Goal: Task Accomplishment & Management: Manage account settings

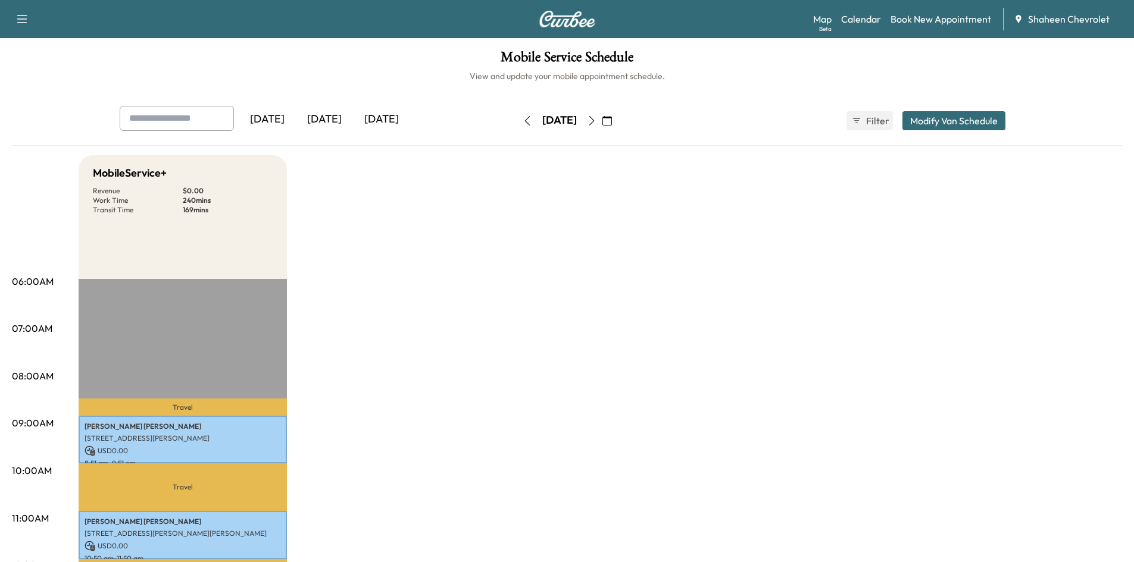
click at [596, 119] on icon "button" at bounding box center [592, 121] width 10 height 10
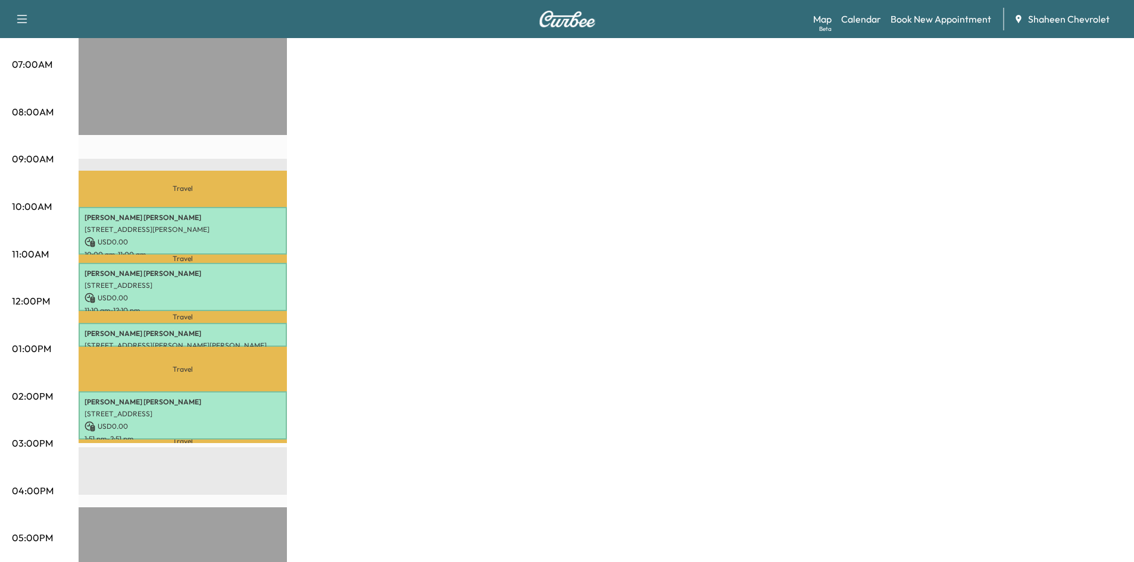
scroll to position [238, 0]
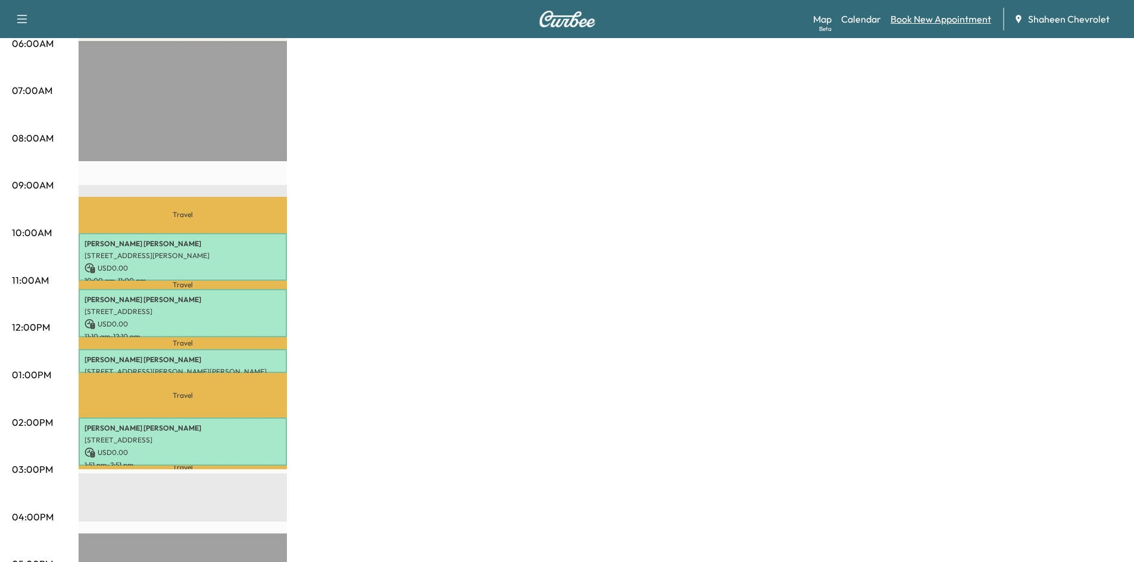
click at [904, 21] on link "Book New Appointment" at bounding box center [940, 19] width 101 height 14
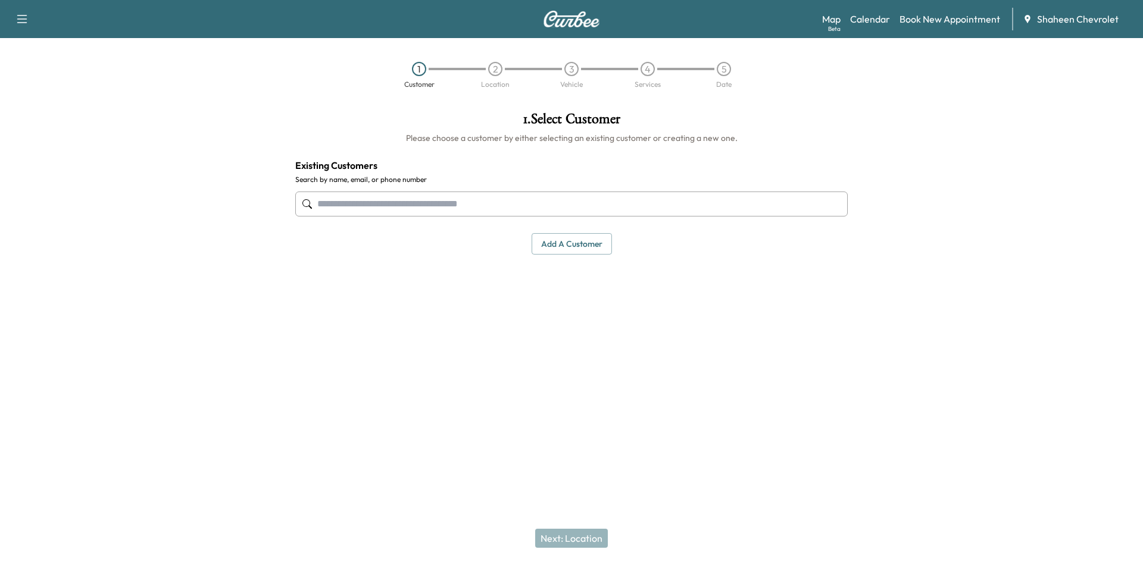
click at [580, 254] on button "Add a customer" at bounding box center [572, 244] width 80 height 22
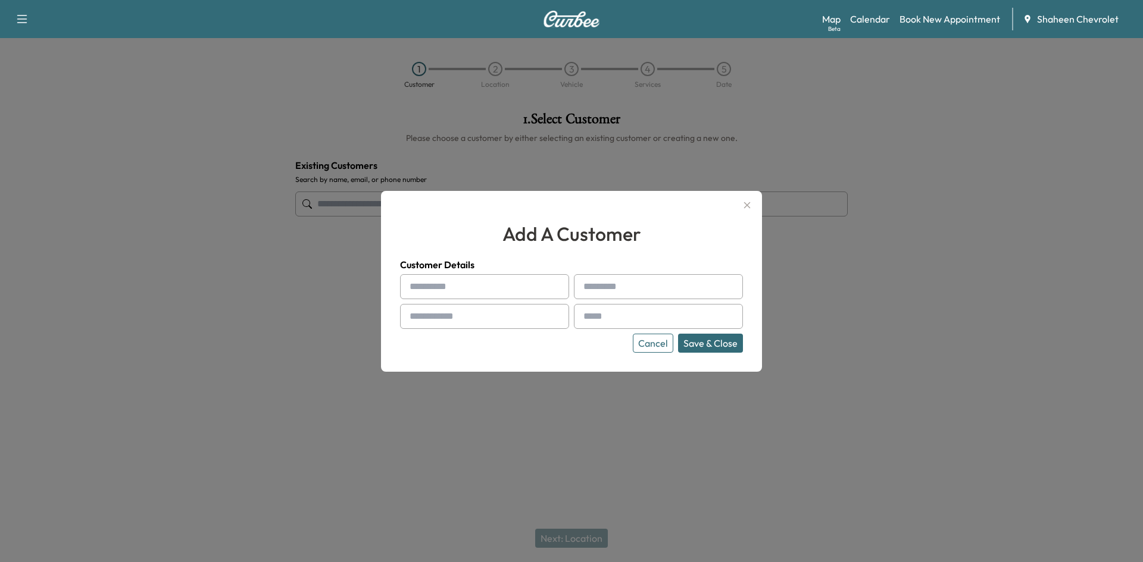
click at [478, 290] on input "text" at bounding box center [484, 286] width 169 height 25
type input "******"
type input "********"
click at [471, 324] on input "text" at bounding box center [484, 316] width 169 height 25
type input "**********"
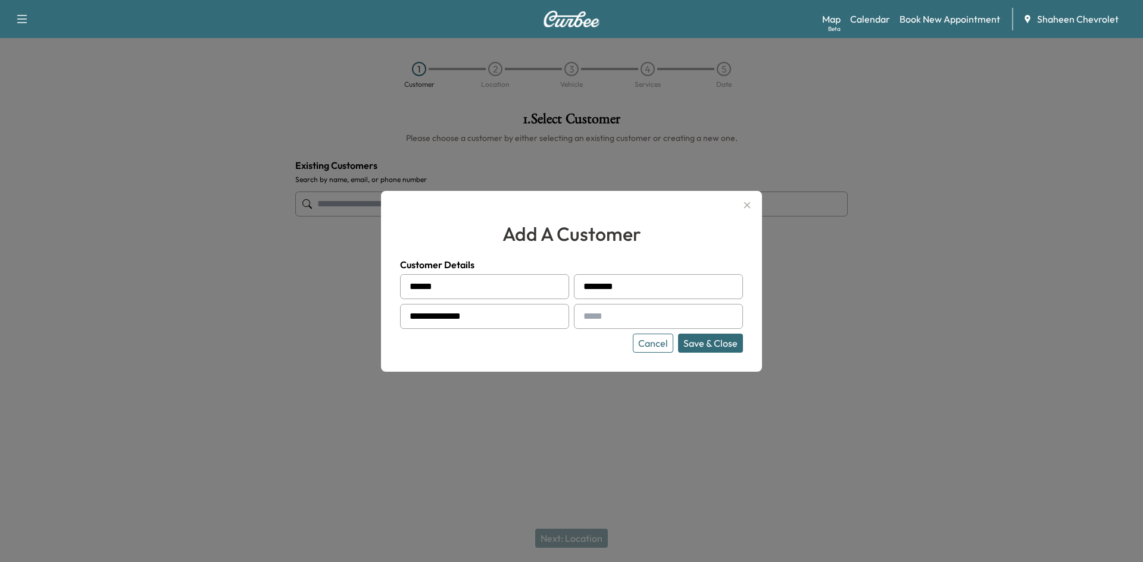
drag, startPoint x: 129, startPoint y: 182, endPoint x: 148, endPoint y: 185, distance: 19.4
click at [129, 182] on div at bounding box center [571, 281] width 1143 height 562
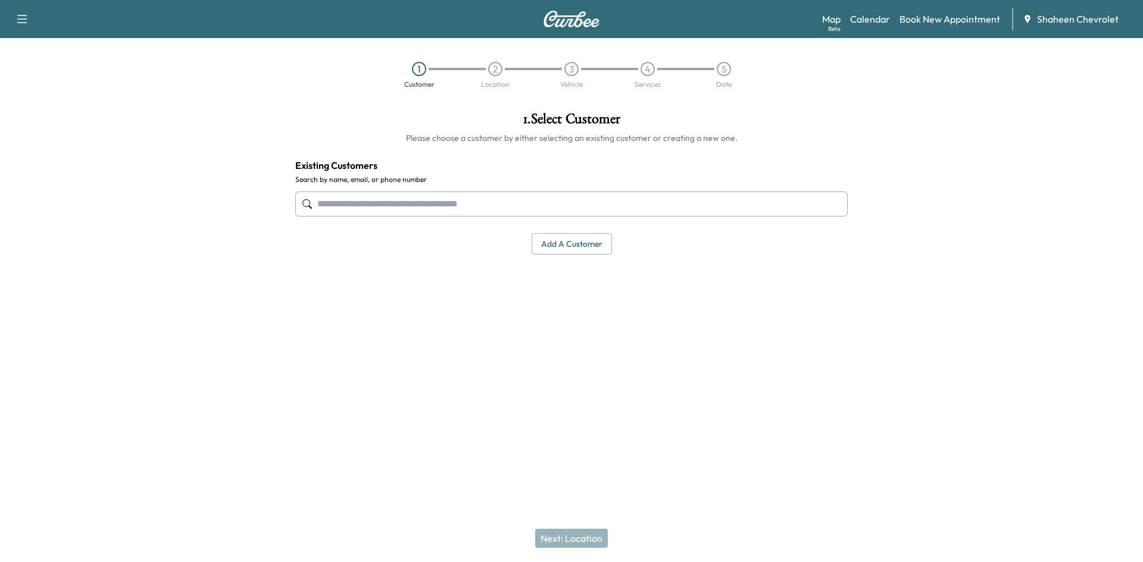
click at [568, 367] on div "**********" at bounding box center [571, 243] width 571 height 282
click at [568, 245] on button "Add a customer" at bounding box center [572, 244] width 80 height 22
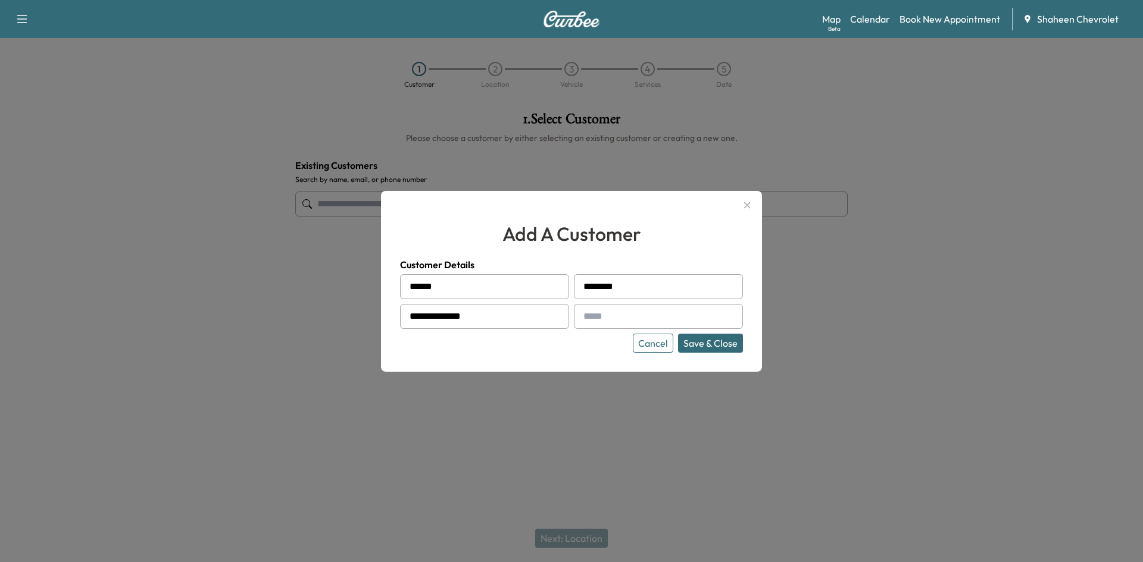
click at [606, 312] on input "text" at bounding box center [658, 316] width 169 height 25
type input "**********"
click at [735, 344] on button "Save & Close" at bounding box center [710, 343] width 65 height 19
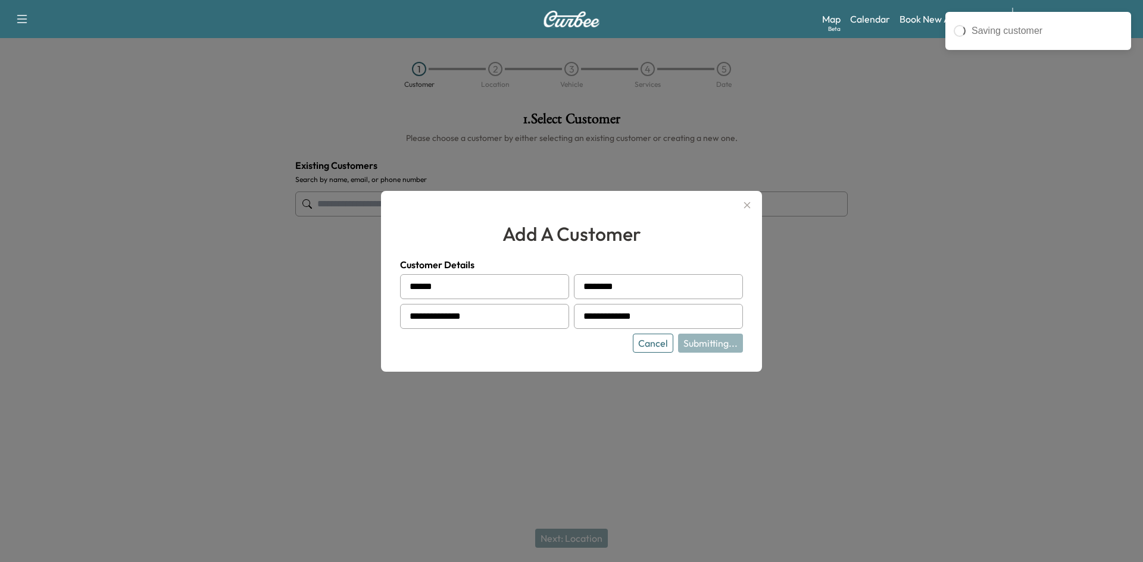
type input "**********"
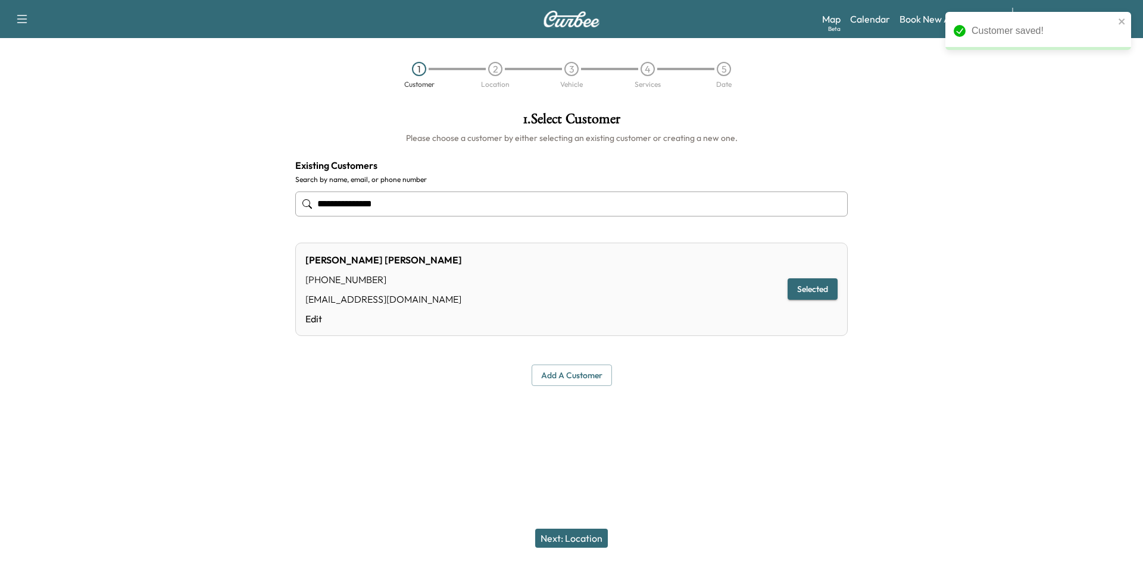
click at [559, 535] on button "Next: Location" at bounding box center [571, 538] width 73 height 19
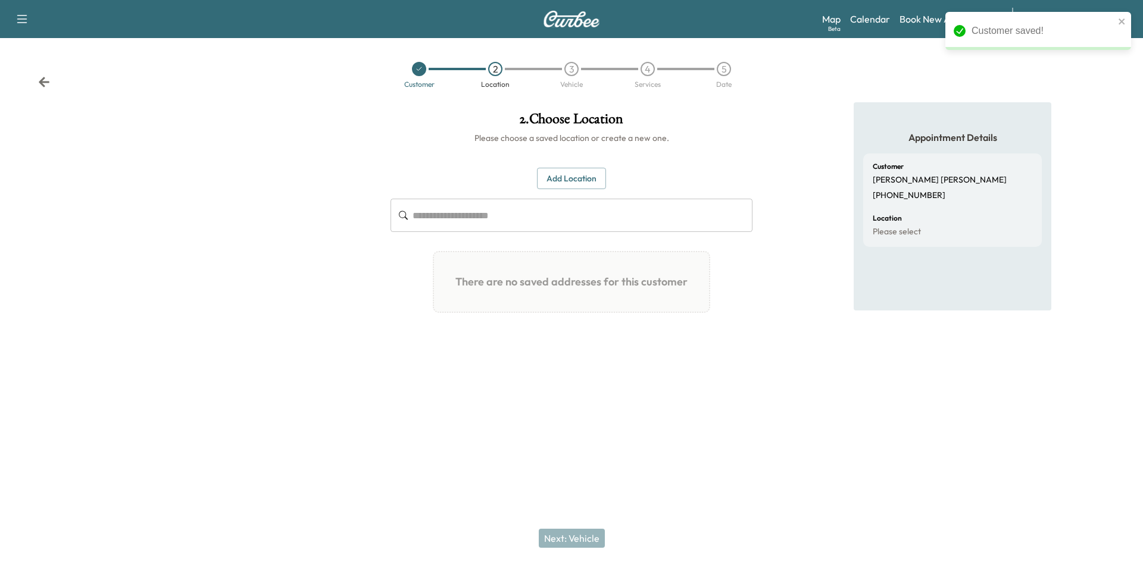
click at [555, 180] on button "Add Location" at bounding box center [571, 179] width 69 height 22
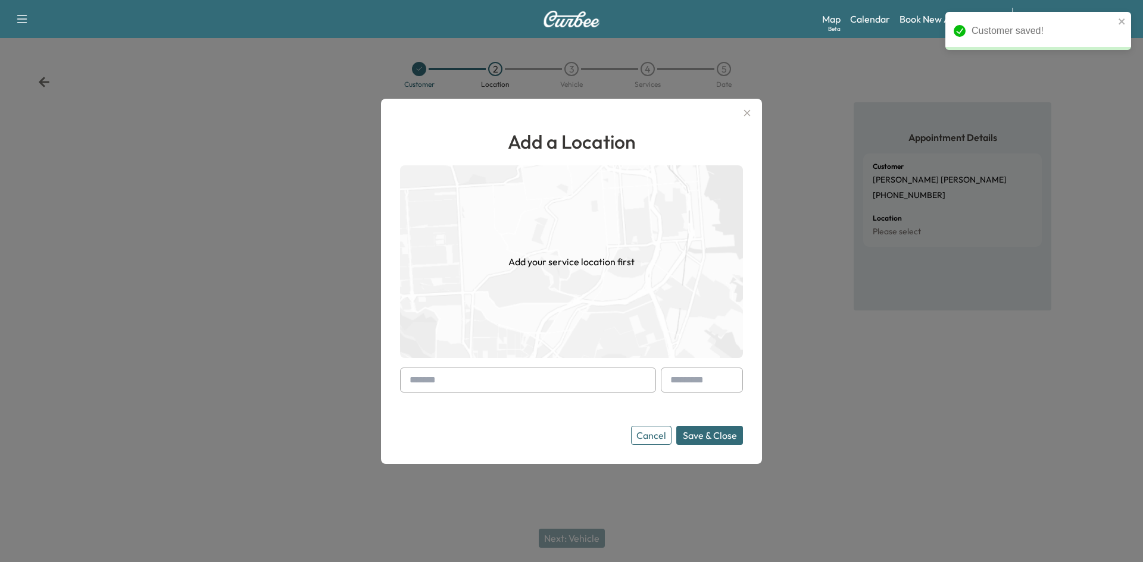
drag, startPoint x: 465, startPoint y: 380, endPoint x: 470, endPoint y: 376, distance: 6.3
click at [468, 378] on input "text" at bounding box center [528, 380] width 256 height 25
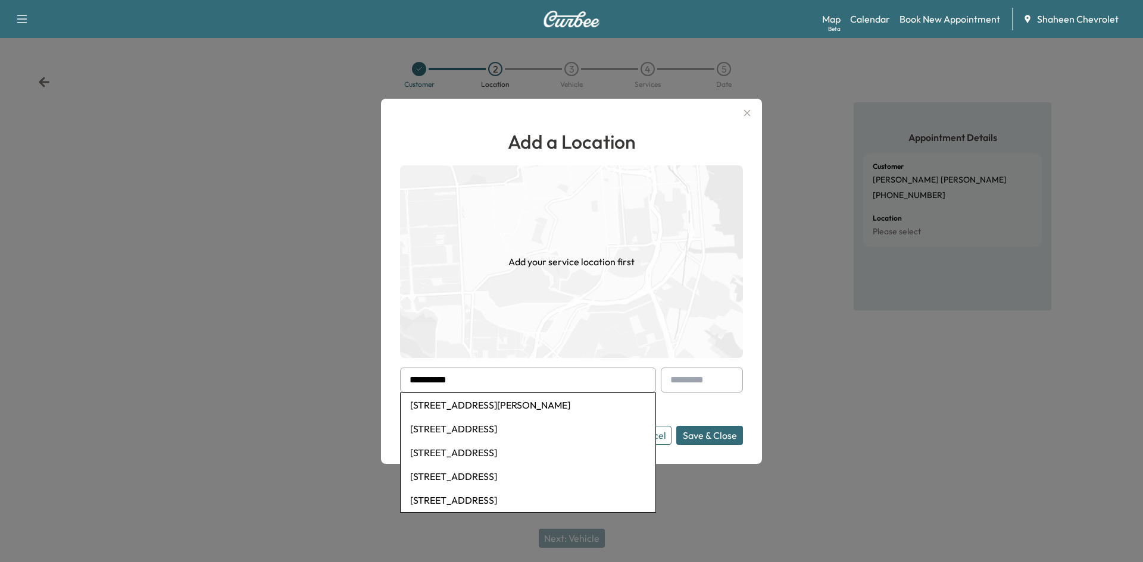
click at [473, 409] on li "[STREET_ADDRESS][PERSON_NAME]" at bounding box center [528, 405] width 255 height 24
type input "**********"
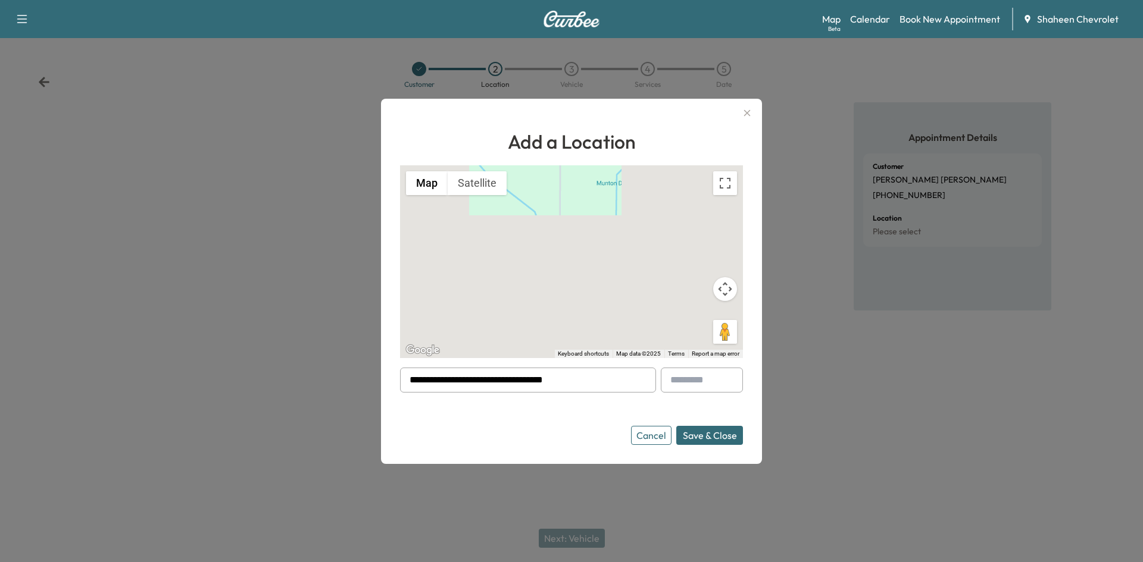
click at [692, 435] on button "Save & Close" at bounding box center [709, 435] width 67 height 19
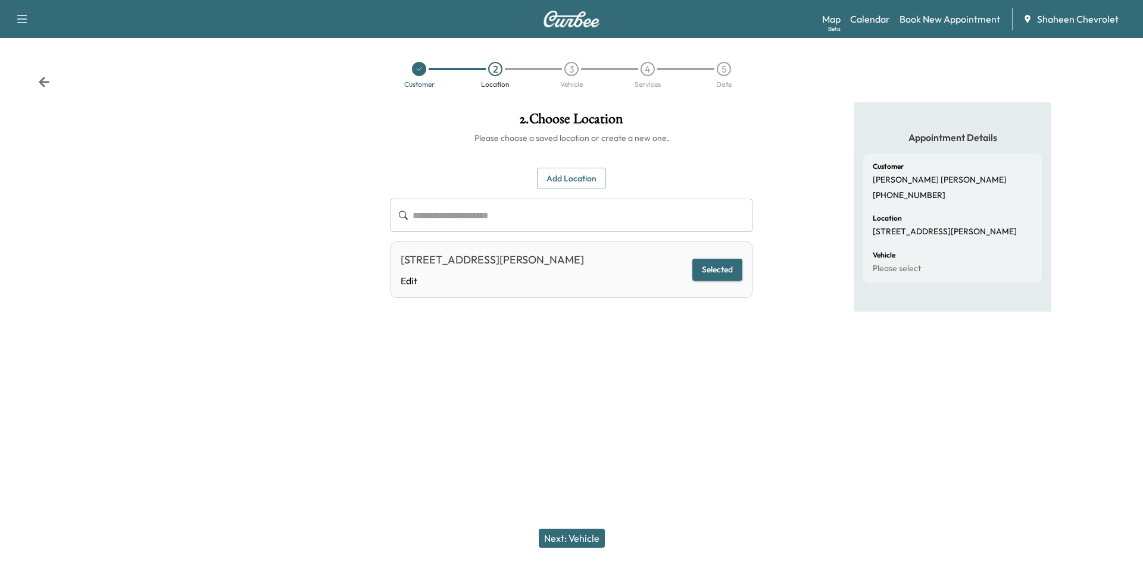
click at [558, 528] on div "Next: Vehicle" at bounding box center [571, 539] width 1143 height 48
click at [562, 533] on button "Next: Vehicle" at bounding box center [572, 538] width 66 height 19
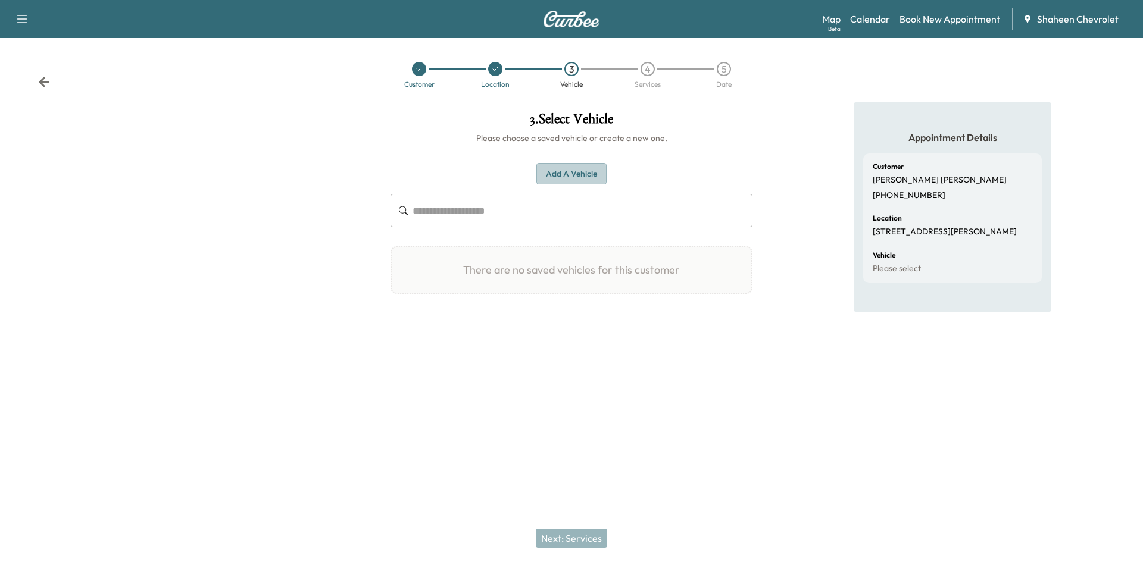
click at [549, 180] on button "Add a Vehicle" at bounding box center [571, 174] width 70 height 22
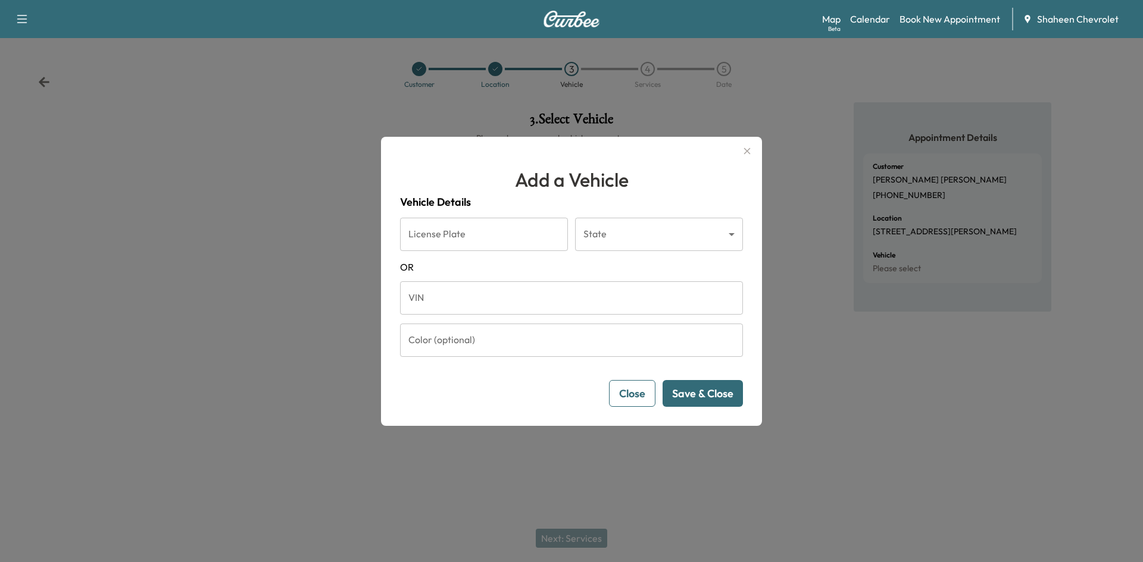
click at [528, 299] on input "VIN" at bounding box center [571, 298] width 343 height 33
paste input "**********"
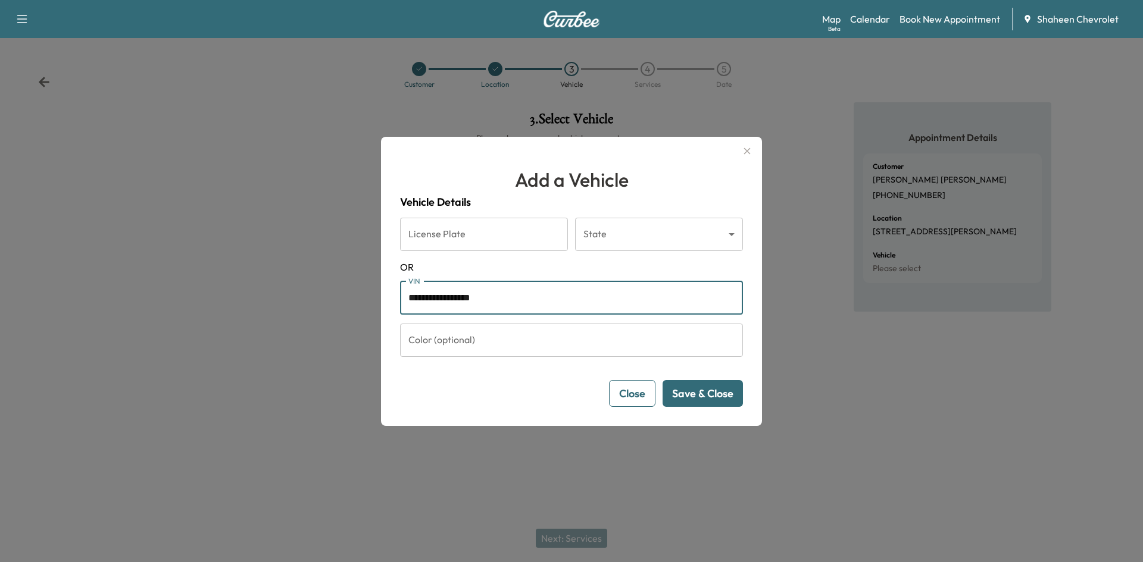
type input "**********"
click at [696, 401] on button "Save & Close" at bounding box center [702, 393] width 80 height 27
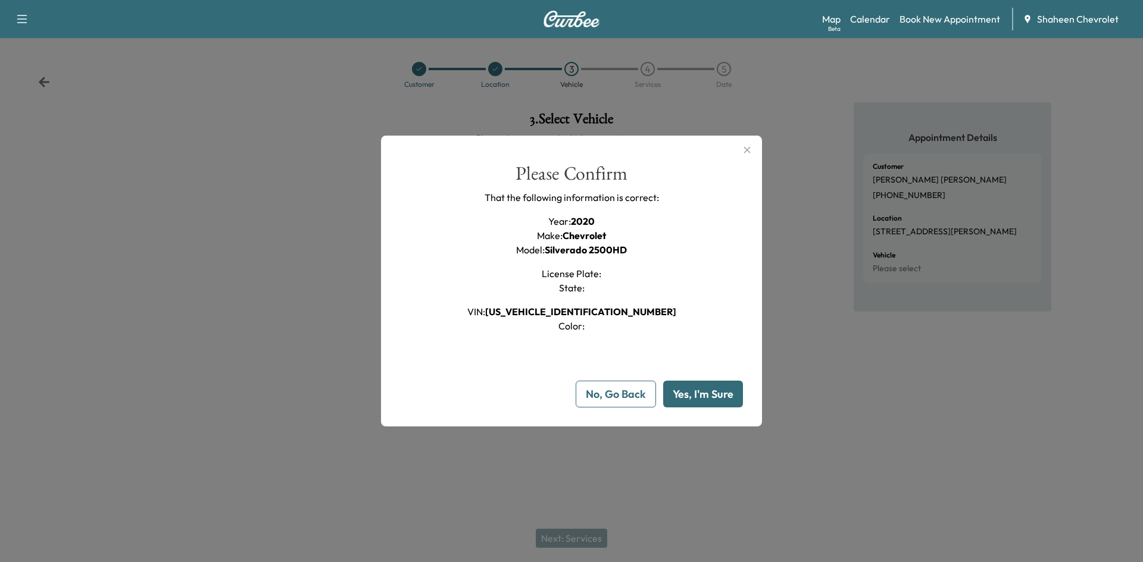
click at [684, 398] on button "Yes, I'm Sure" at bounding box center [703, 394] width 80 height 27
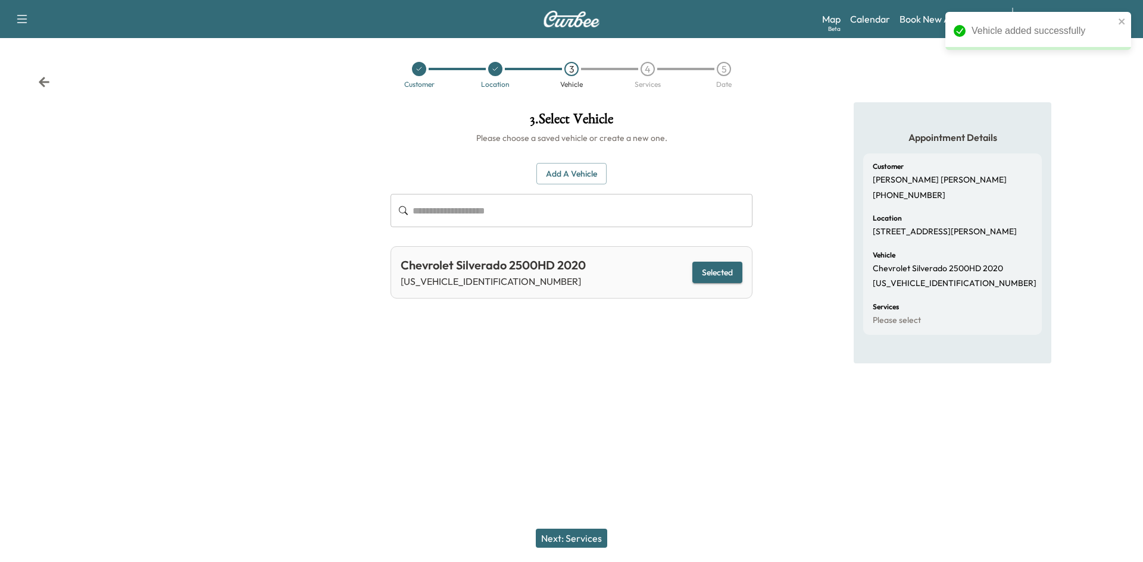
click at [583, 540] on button "Next: Services" at bounding box center [571, 538] width 71 height 19
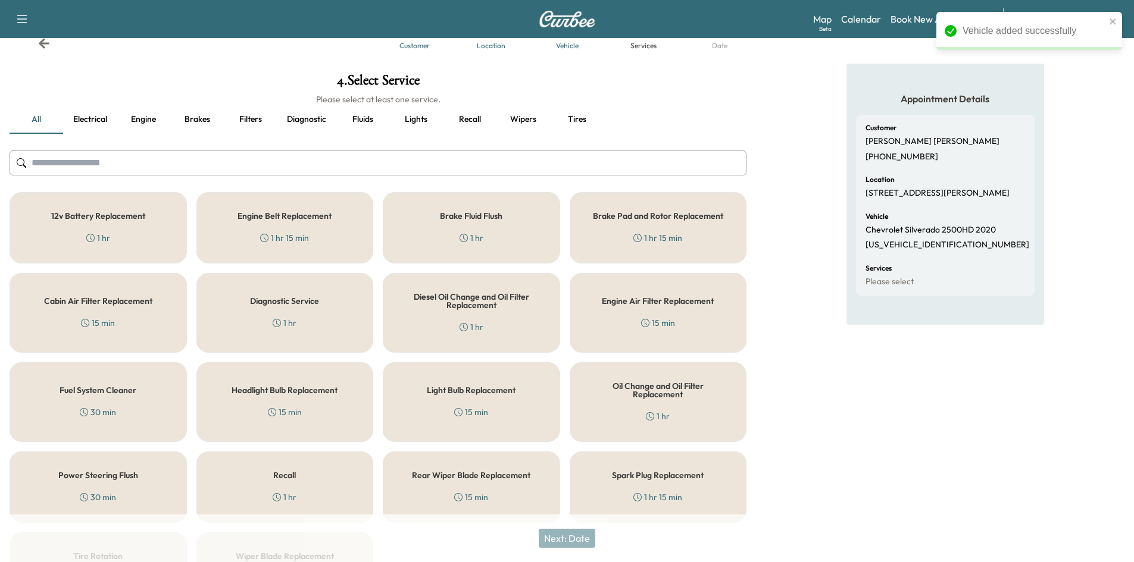
scroll to position [60, 0]
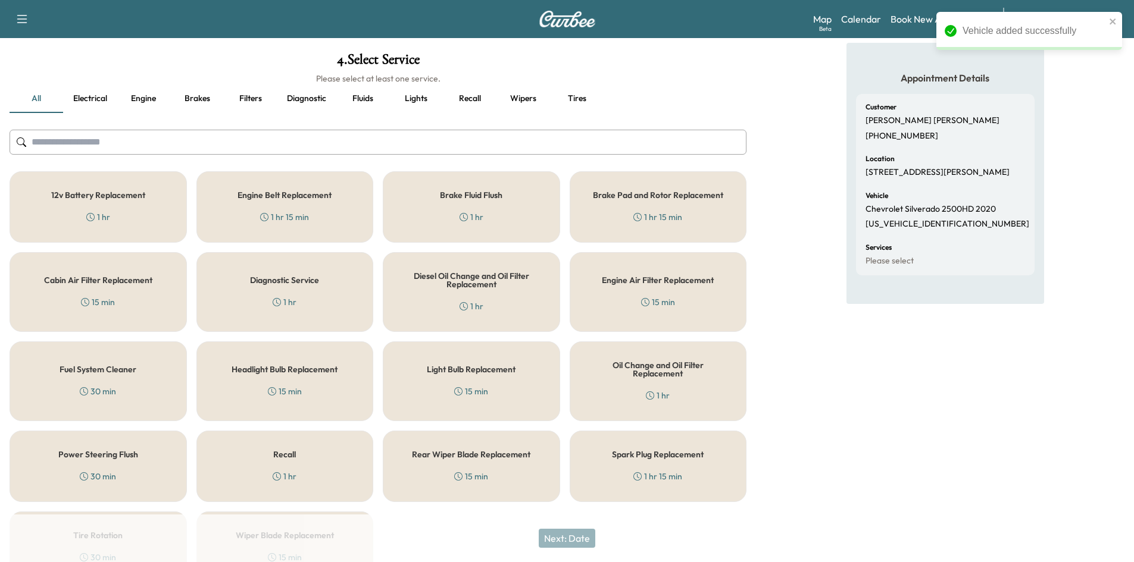
click at [305, 462] on div "Recall 1 hr" at bounding box center [284, 466] width 177 height 71
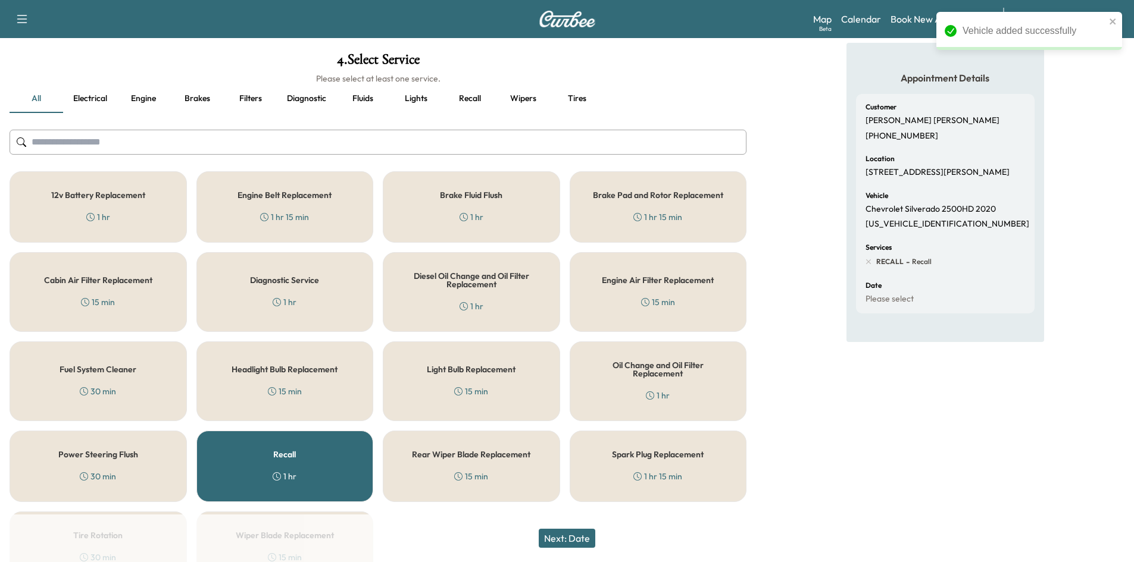
click at [582, 536] on button "Next: Date" at bounding box center [567, 538] width 57 height 19
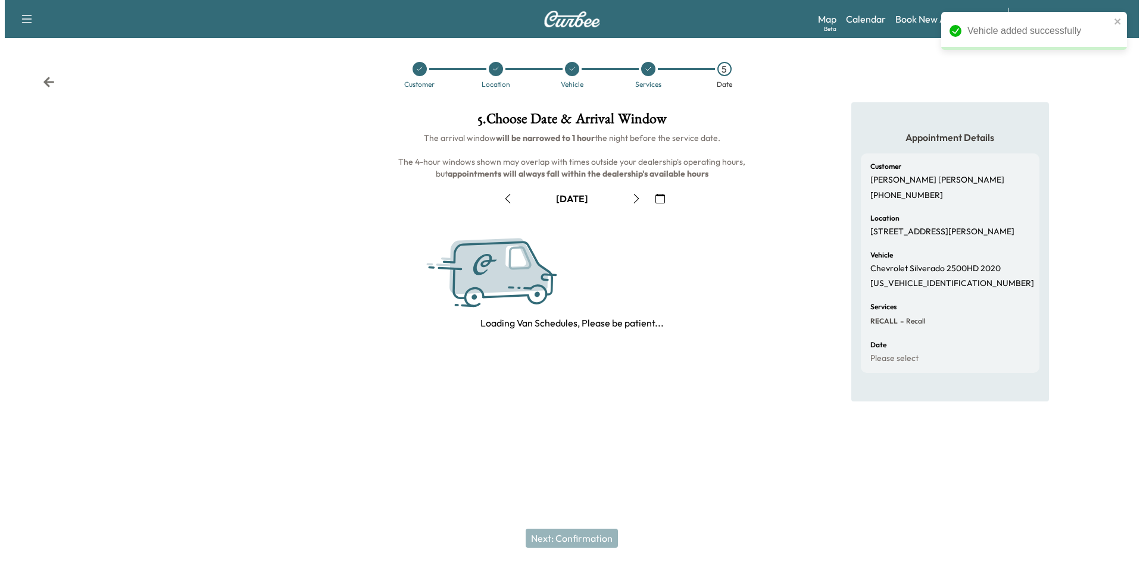
scroll to position [0, 0]
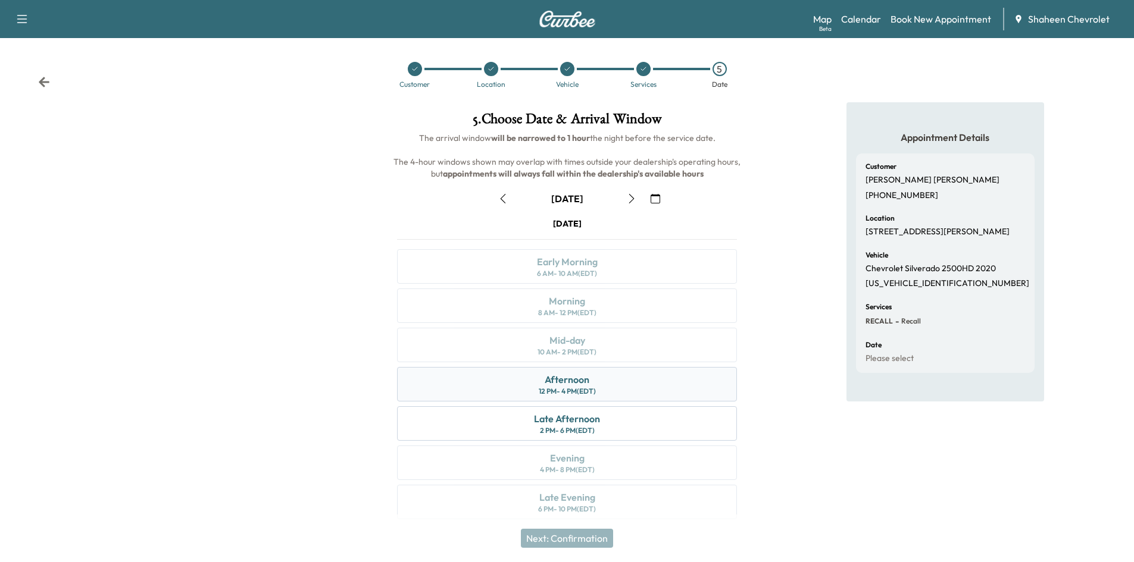
click at [582, 384] on div "Afternoon" at bounding box center [567, 380] width 45 height 14
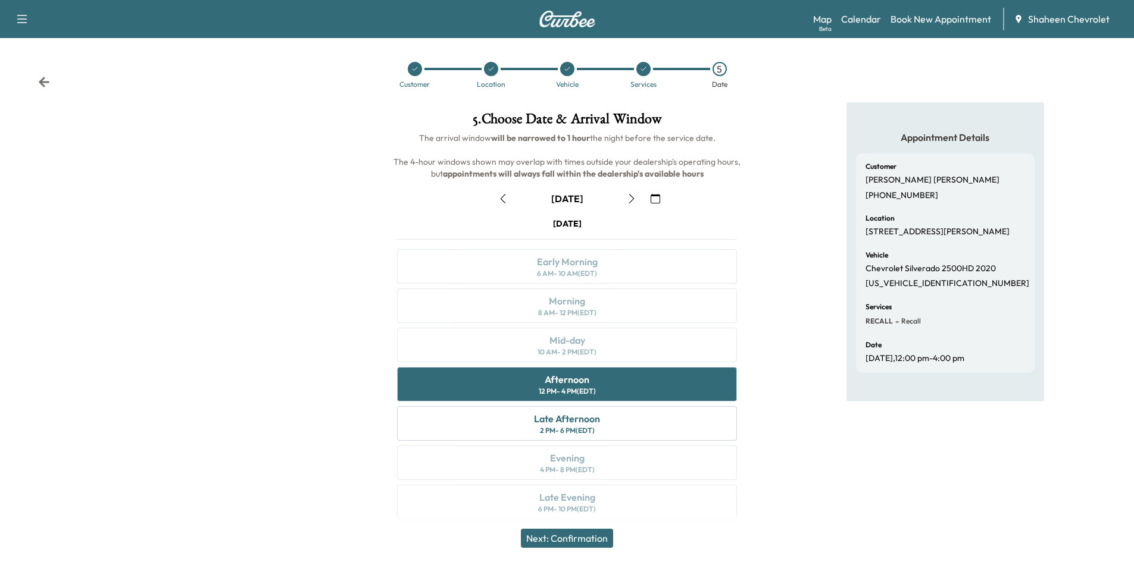
click at [586, 538] on button "Next: Confirmation" at bounding box center [567, 538] width 92 height 19
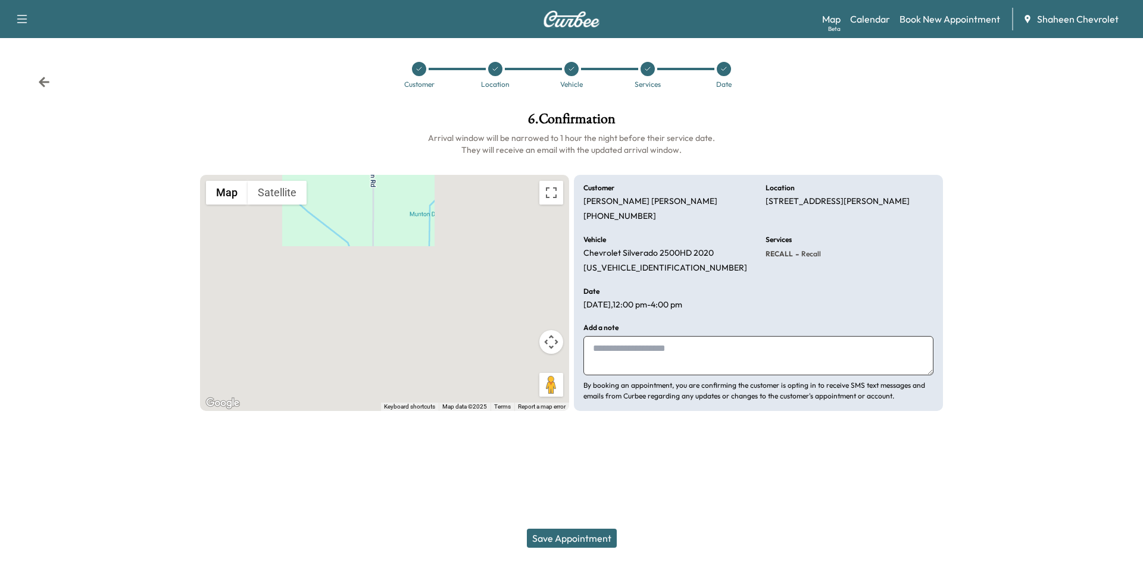
click at [621, 356] on textarea at bounding box center [758, 355] width 350 height 39
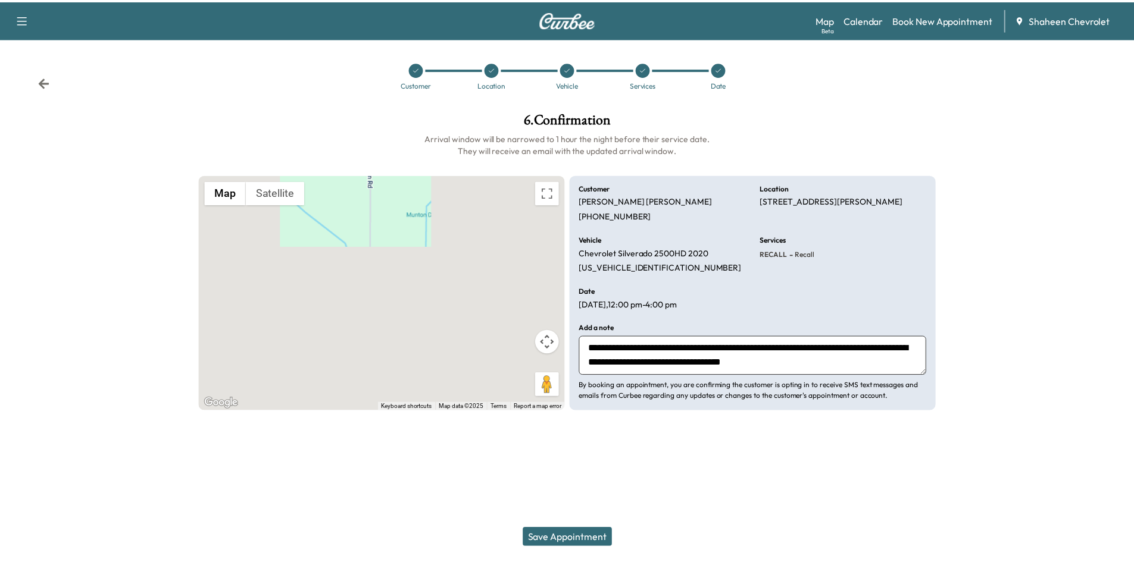
scroll to position [9, 0]
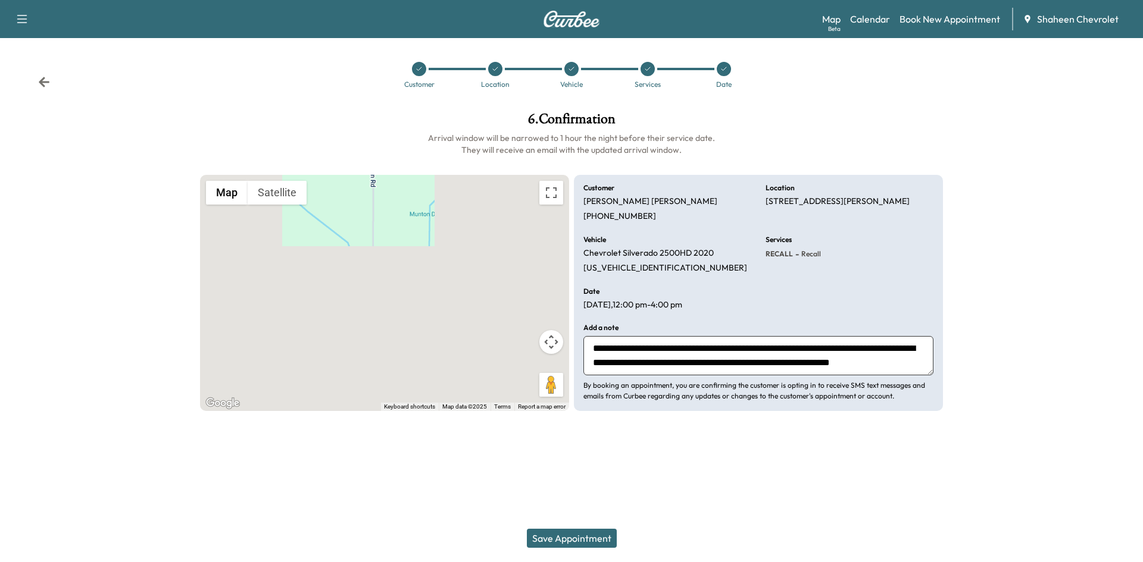
type textarea "**********"
click at [602, 542] on button "Save Appointment" at bounding box center [572, 538] width 90 height 19
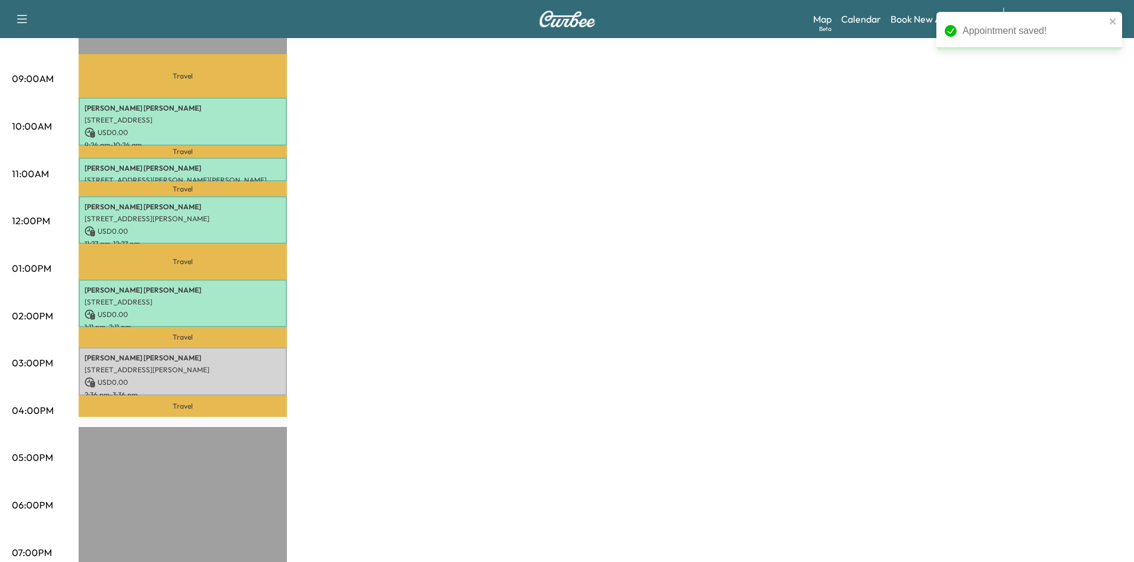
scroll to position [357, 0]
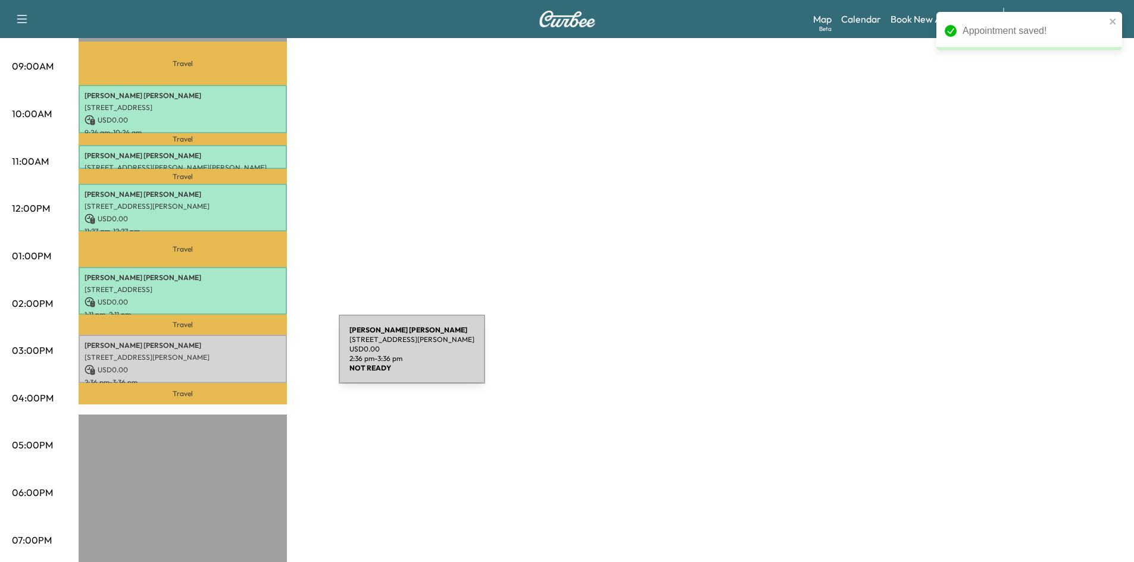
click at [249, 357] on p "[STREET_ADDRESS][PERSON_NAME]" at bounding box center [183, 358] width 196 height 10
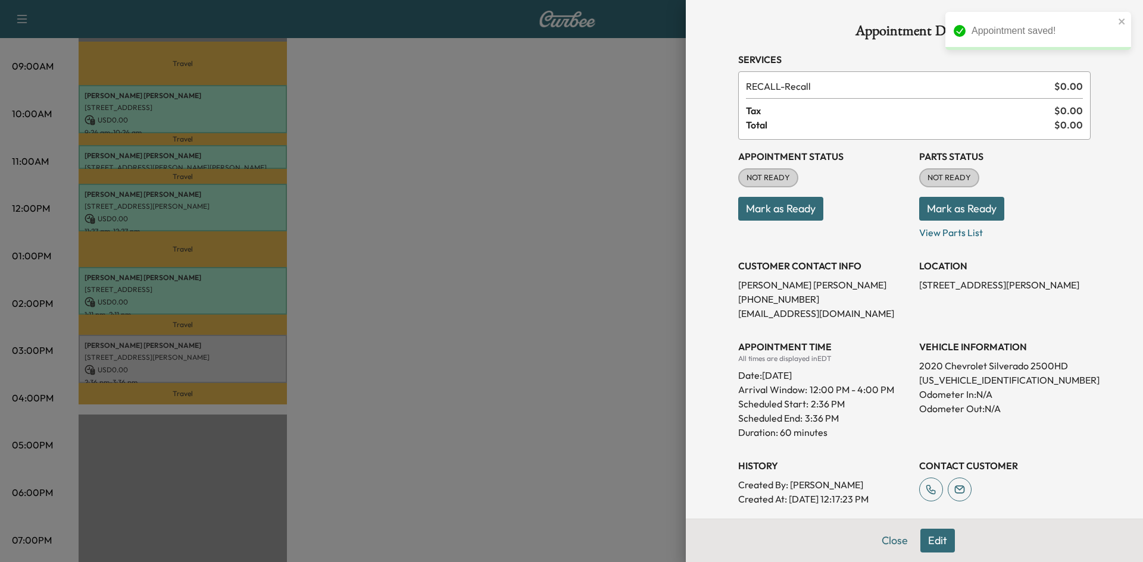
click at [789, 207] on button "Mark as Ready" at bounding box center [780, 209] width 85 height 24
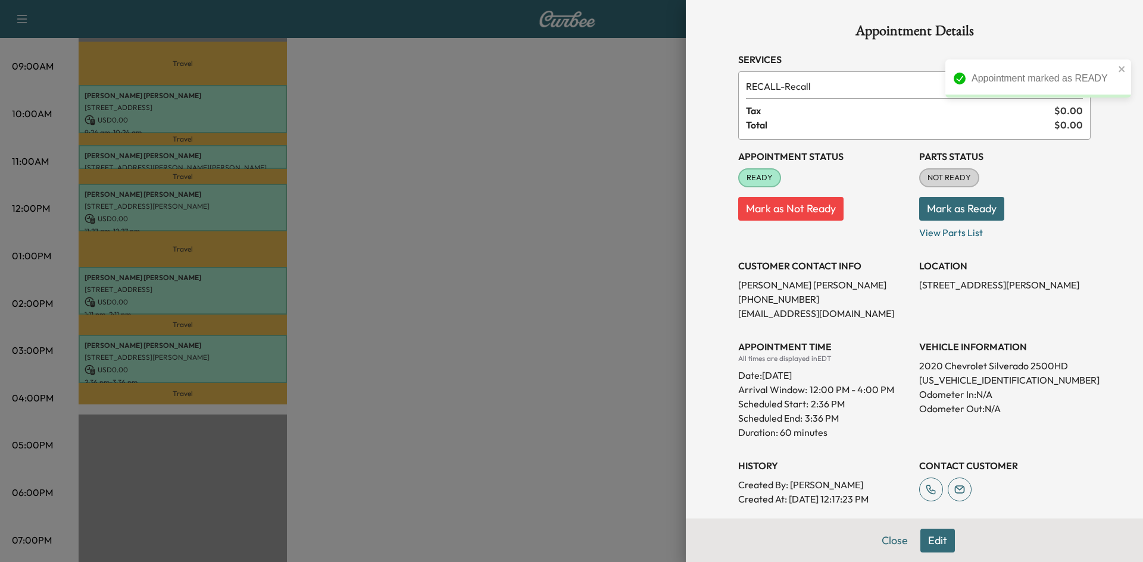
click at [945, 211] on button "Mark as Ready" at bounding box center [961, 209] width 85 height 24
click at [608, 317] on div at bounding box center [571, 281] width 1143 height 562
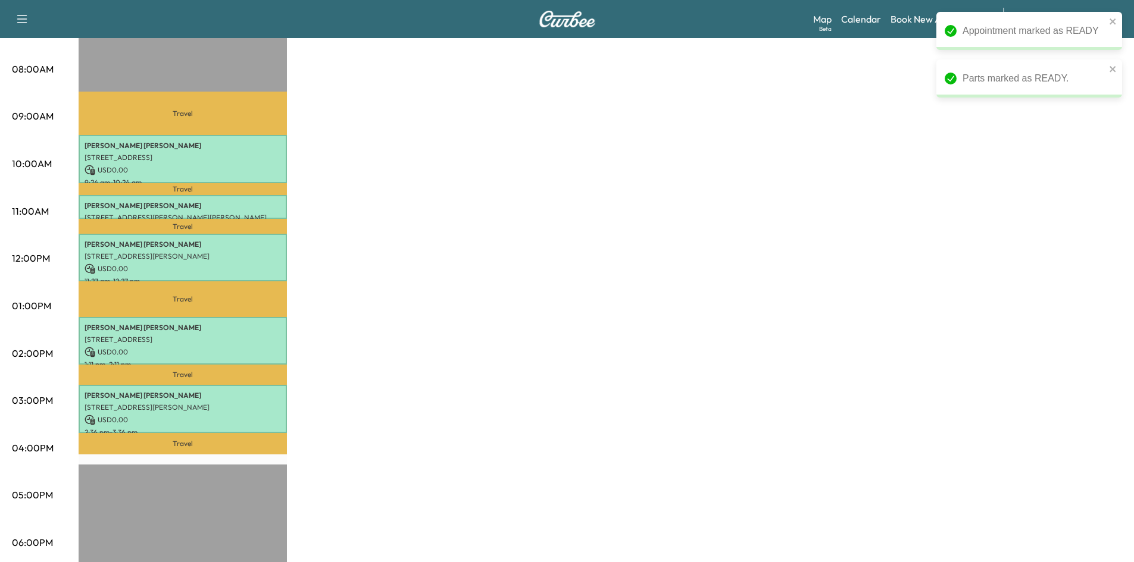
scroll to position [238, 0]
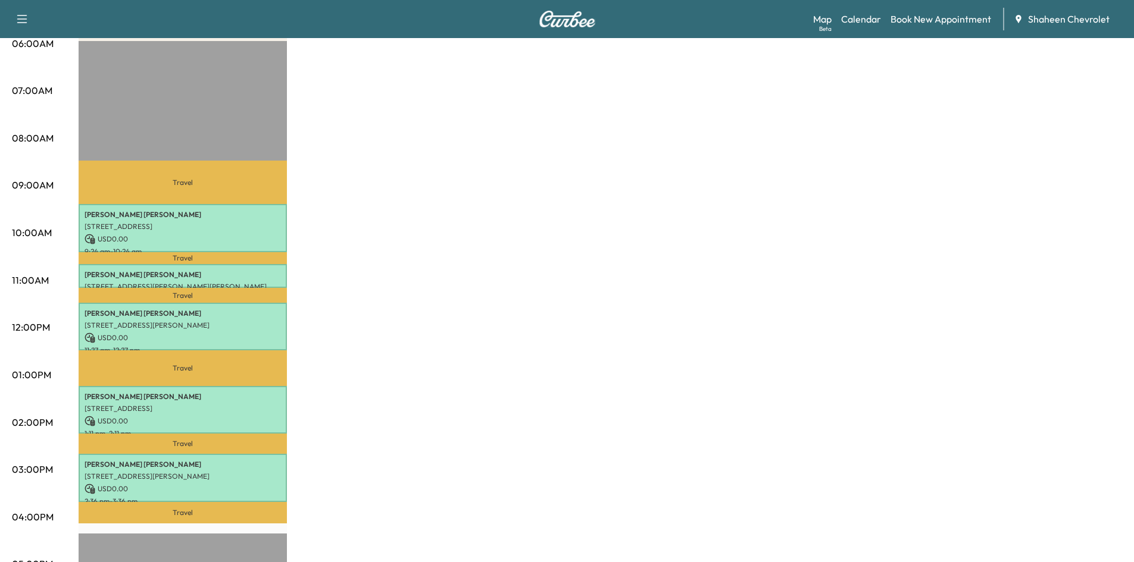
click at [882, 206] on div "MobileService+ Revenue $ 0.00 Work Time 270 mins Transit Time 187 mins Travel […" at bounding box center [600, 363] width 1043 height 893
click at [821, 19] on link "Map Beta" at bounding box center [822, 19] width 18 height 14
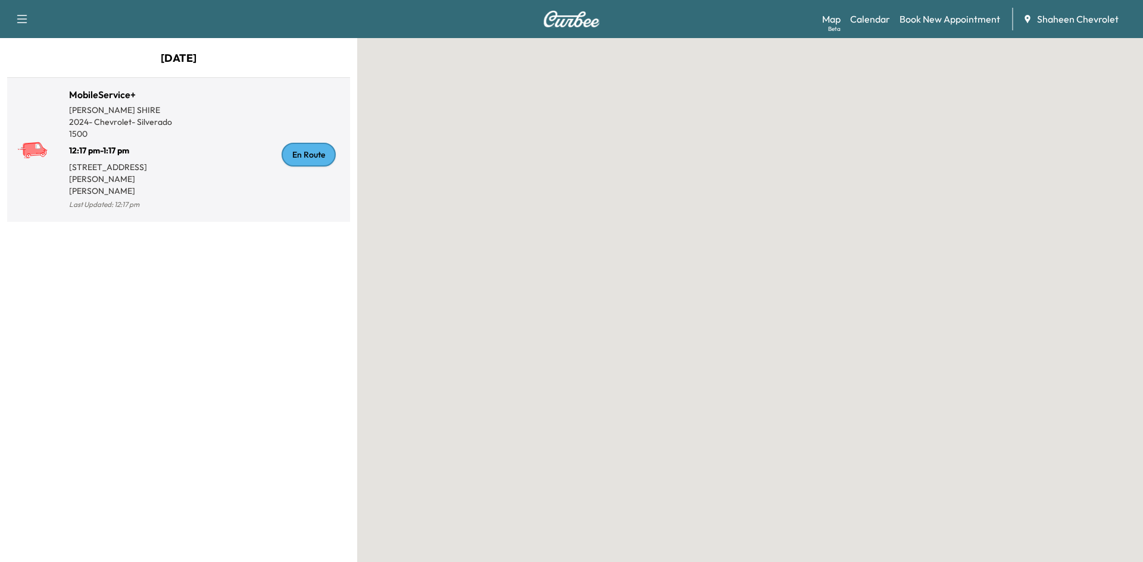
click at [221, 165] on div "En Route" at bounding box center [262, 154] width 167 height 115
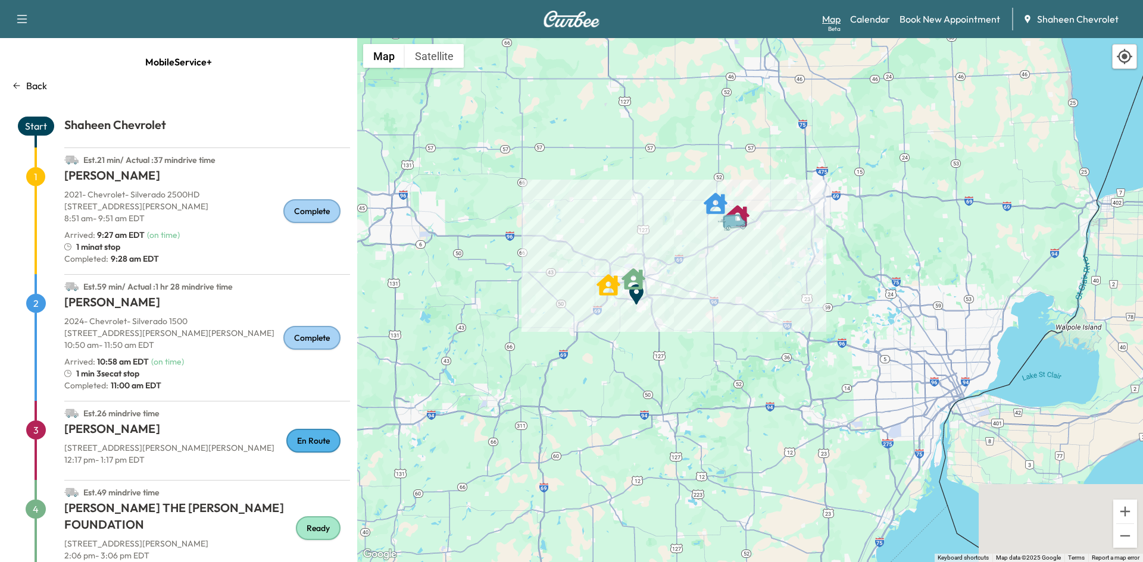
click at [833, 20] on link "Map Beta" at bounding box center [831, 19] width 18 height 14
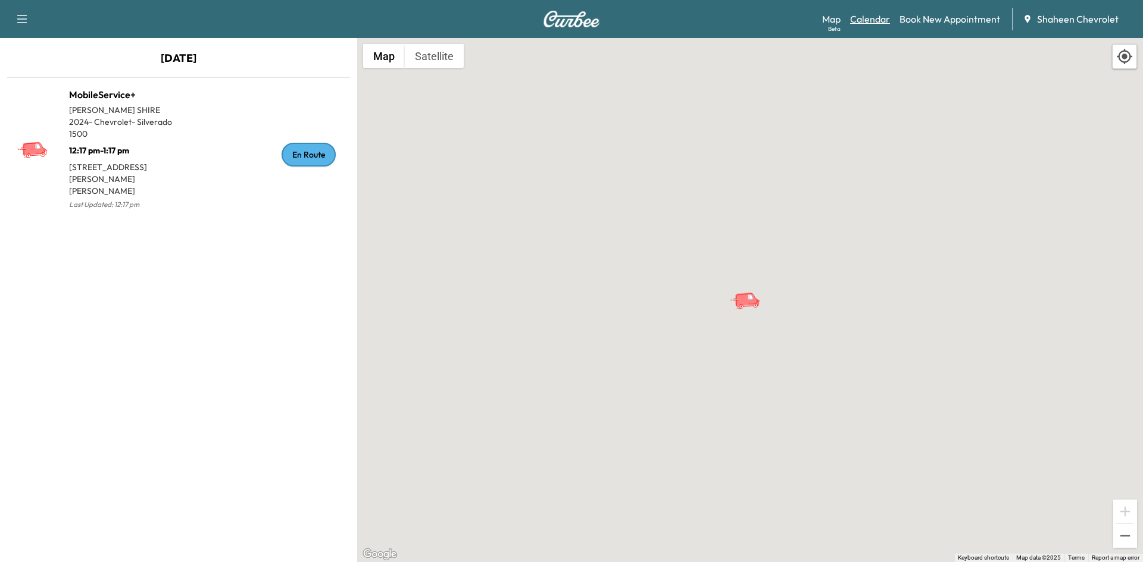
click at [879, 23] on link "Calendar" at bounding box center [870, 19] width 40 height 14
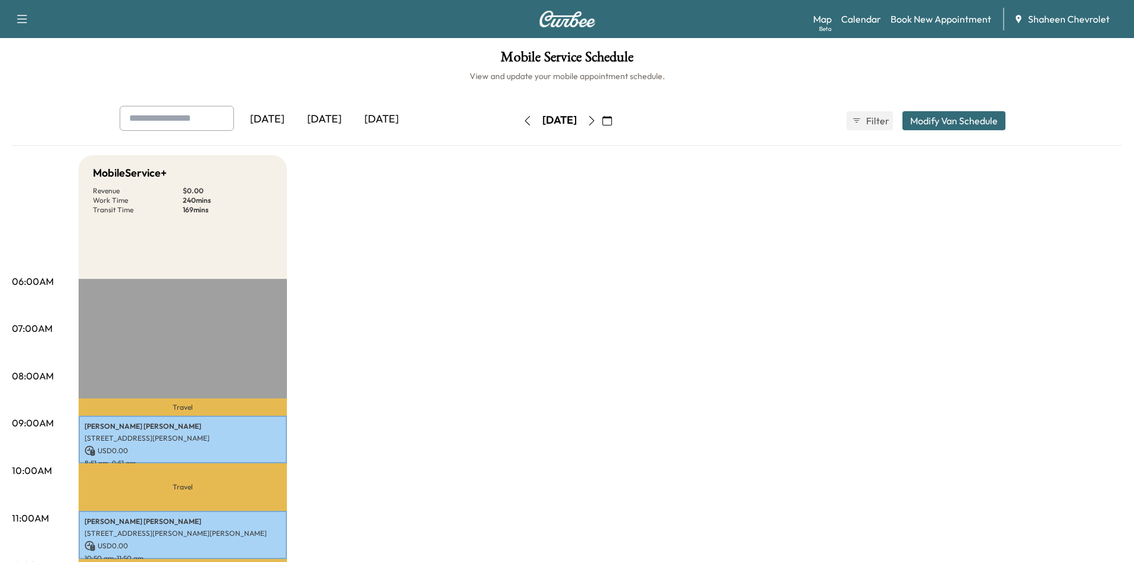
click at [596, 123] on icon "button" at bounding box center [592, 121] width 10 height 10
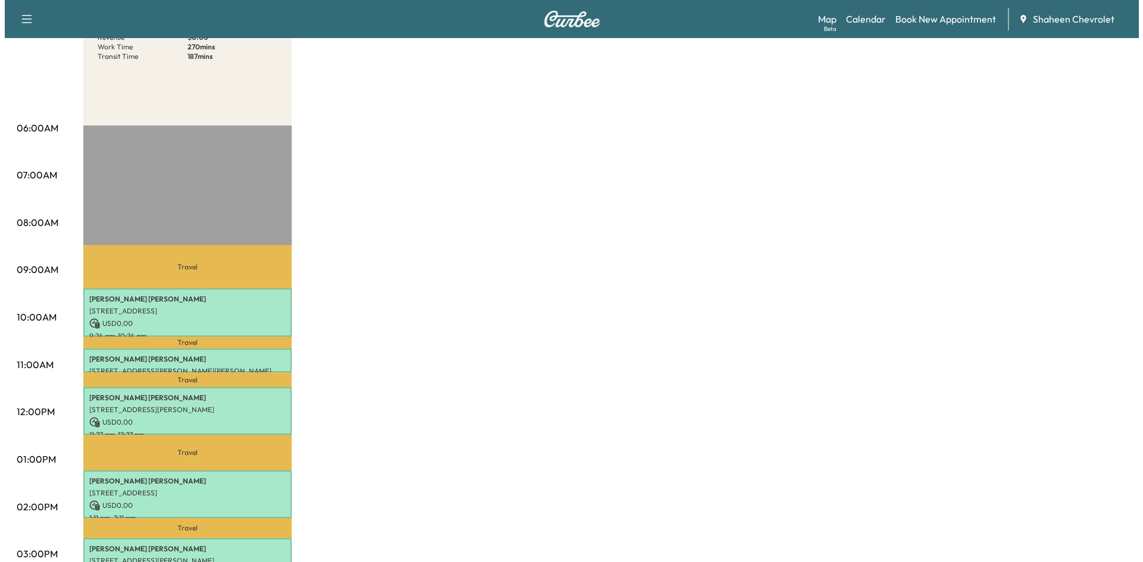
scroll to position [179, 0]
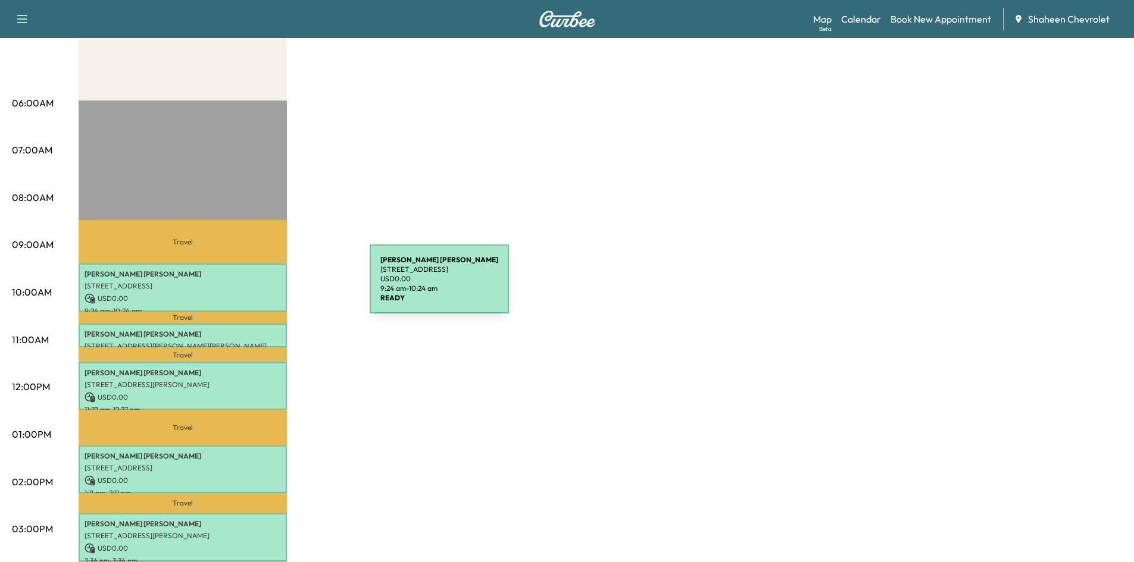
click at [280, 286] on p "[STREET_ADDRESS]" at bounding box center [183, 287] width 196 height 10
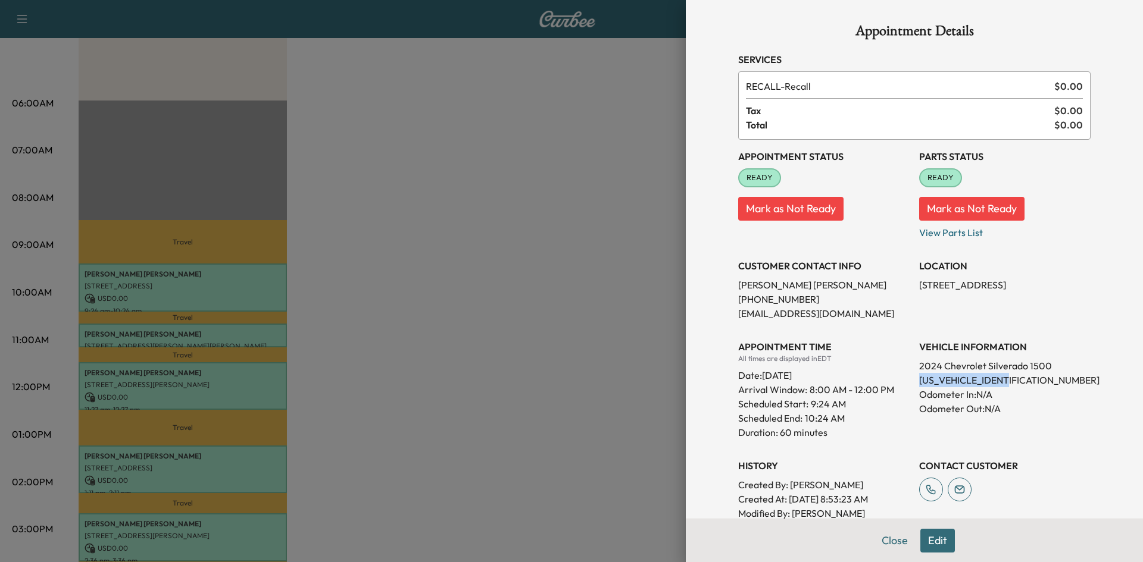
drag, startPoint x: 1014, startPoint y: 382, endPoint x: 910, endPoint y: 380, distance: 103.6
click at [919, 380] on p "[US_VEHICLE_IDENTIFICATION_NUMBER]" at bounding box center [1004, 380] width 171 height 14
copy p "[US_VEHICLE_IDENTIFICATION_NUMBER]"
click at [455, 245] on div at bounding box center [571, 281] width 1143 height 562
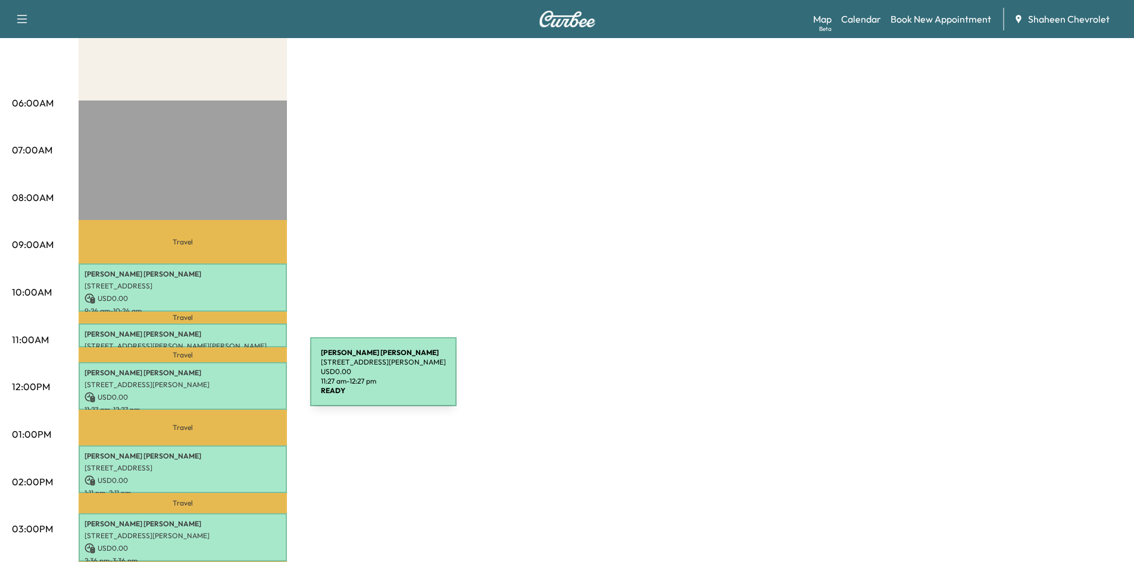
click at [221, 380] on p "[STREET_ADDRESS][PERSON_NAME]" at bounding box center [183, 385] width 196 height 10
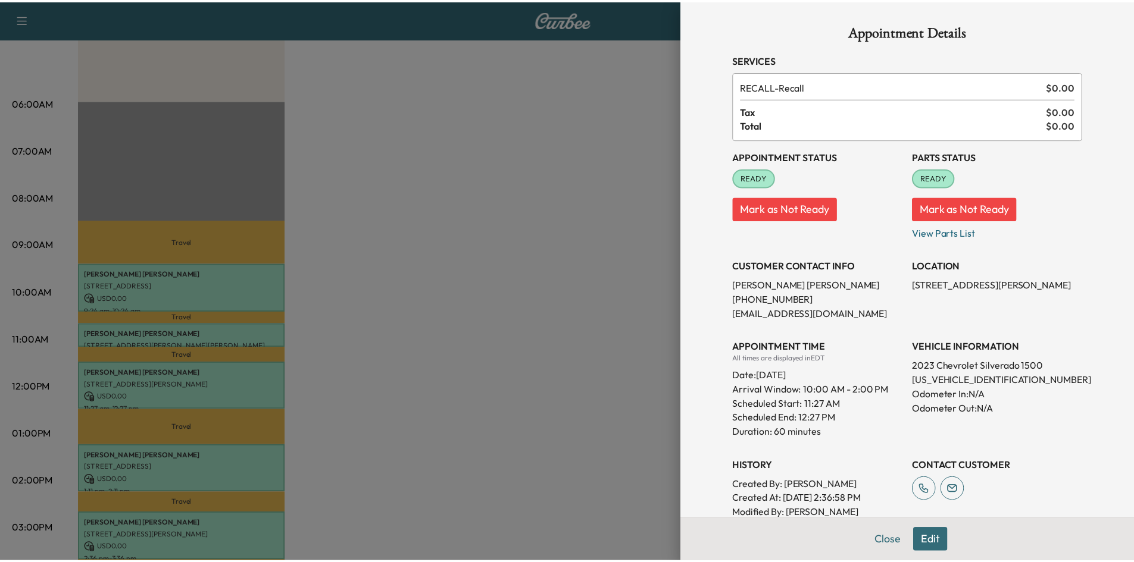
scroll to position [60, 0]
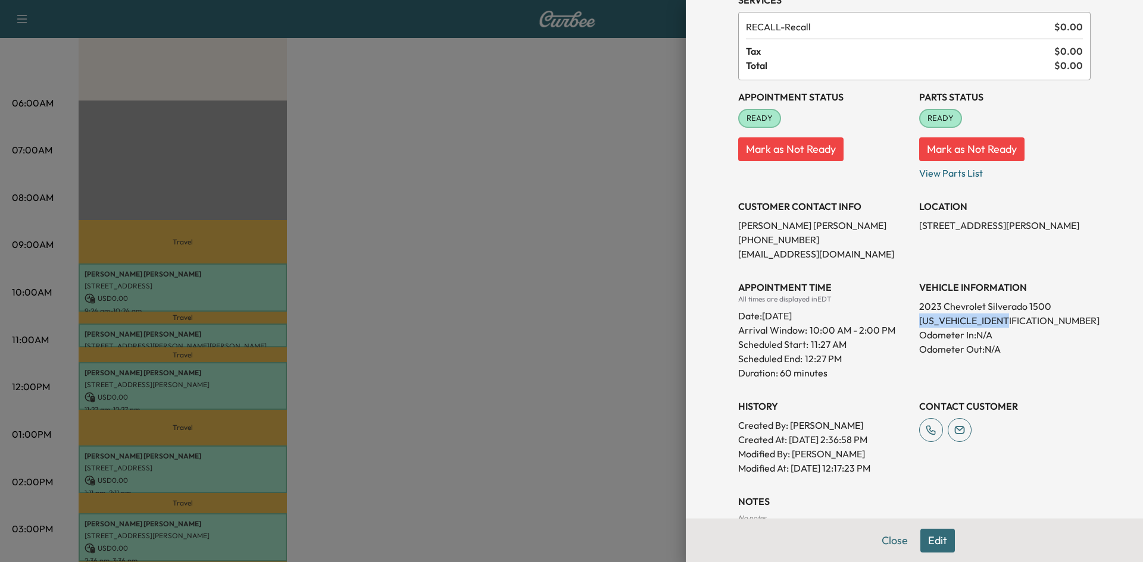
drag, startPoint x: 1009, startPoint y: 320, endPoint x: 911, endPoint y: 324, distance: 98.9
click at [919, 324] on p "[US_VEHICLE_IDENTIFICATION_NUMBER]" at bounding box center [1004, 321] width 171 height 14
copy p "[US_VEHICLE_IDENTIFICATION_NUMBER]"
click at [423, 289] on div at bounding box center [571, 281] width 1143 height 562
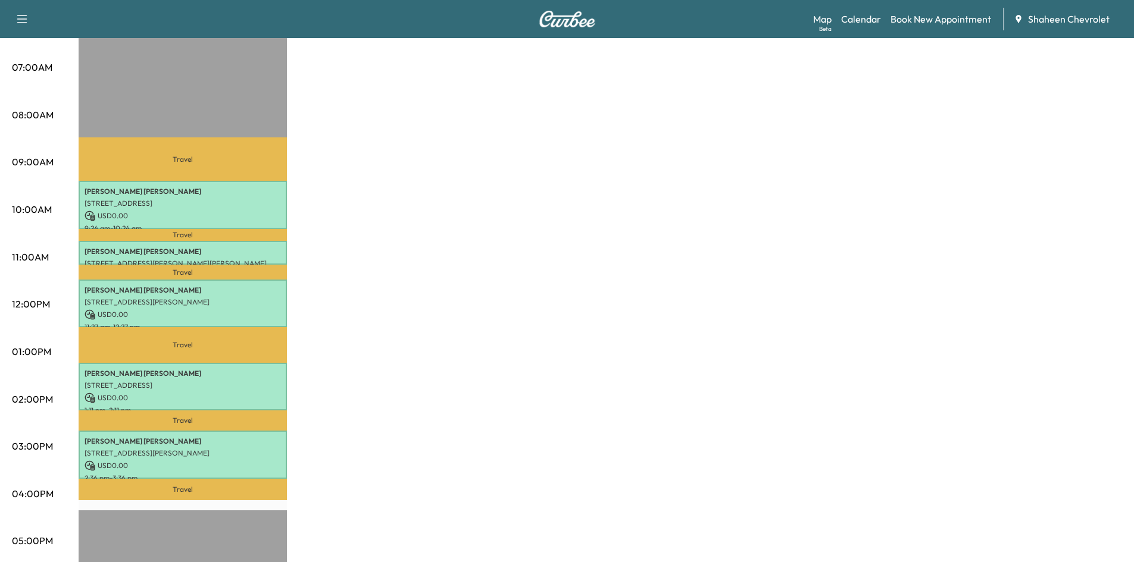
scroll to position [298, 0]
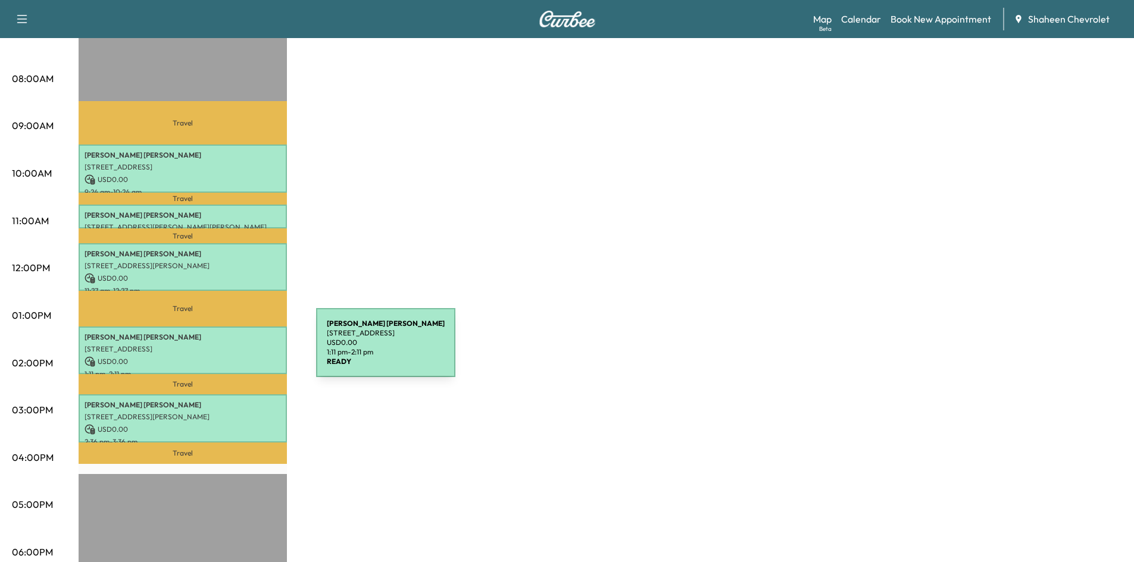
click at [227, 350] on div "[PERSON_NAME] [STREET_ADDRESS][PERSON_NAME] USD 0.00 1:11 pm - 2:11 pm" at bounding box center [183, 351] width 208 height 48
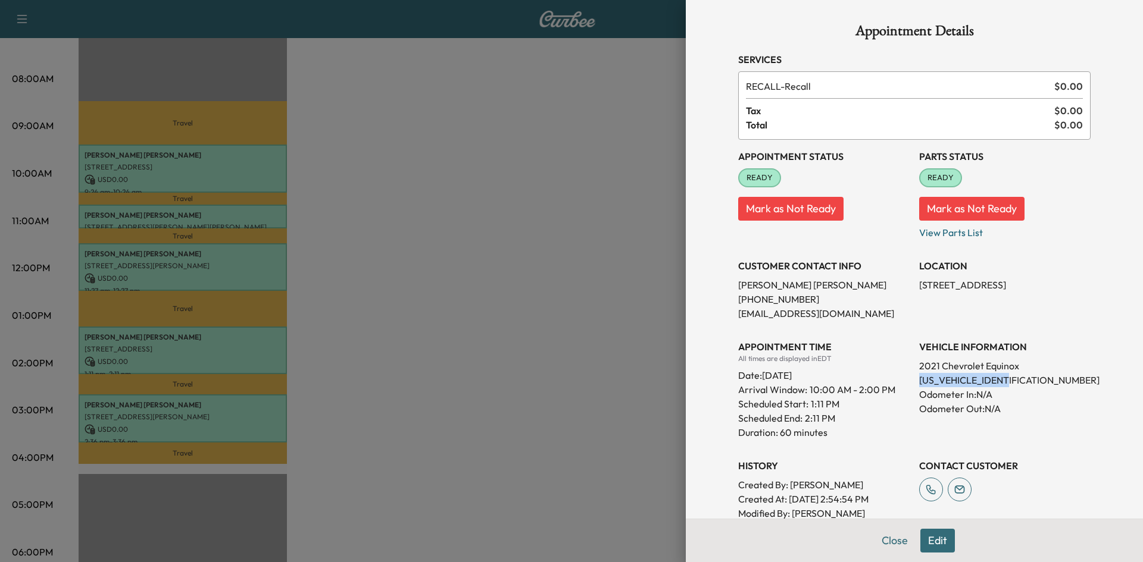
drag, startPoint x: 1009, startPoint y: 380, endPoint x: 908, endPoint y: 378, distance: 100.6
click at [908, 378] on div "Appointment Status READY Mark as Not Ready Parts Status READY Mark as Not Ready…" at bounding box center [914, 337] width 352 height 395
copy p "[US_VEHICLE_IDENTIFICATION_NUMBER]"
click at [591, 244] on div at bounding box center [571, 281] width 1143 height 562
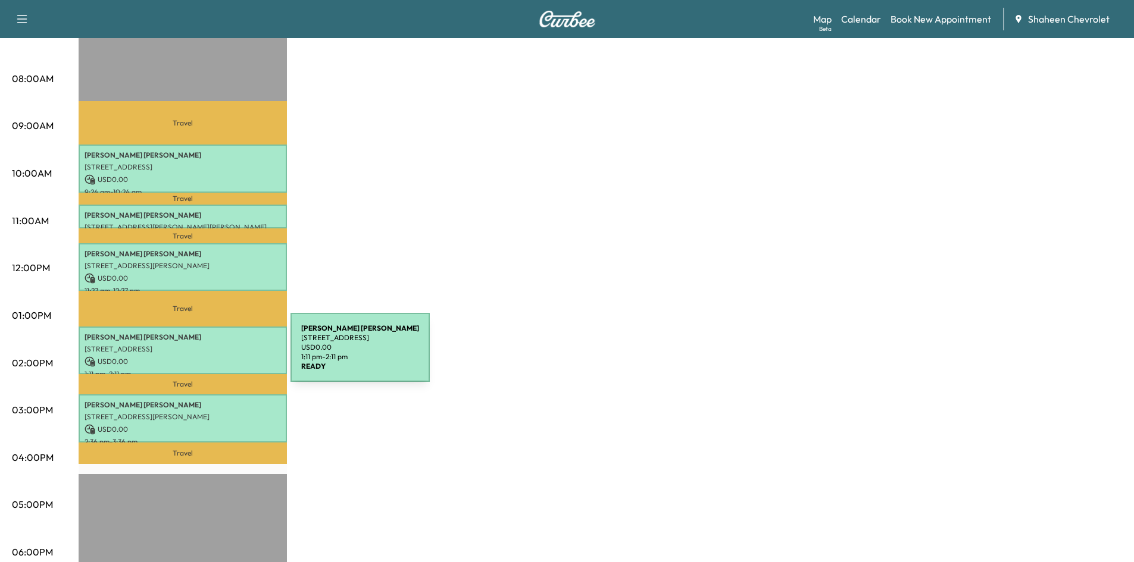
click at [201, 357] on p "USD 0.00" at bounding box center [183, 362] width 196 height 11
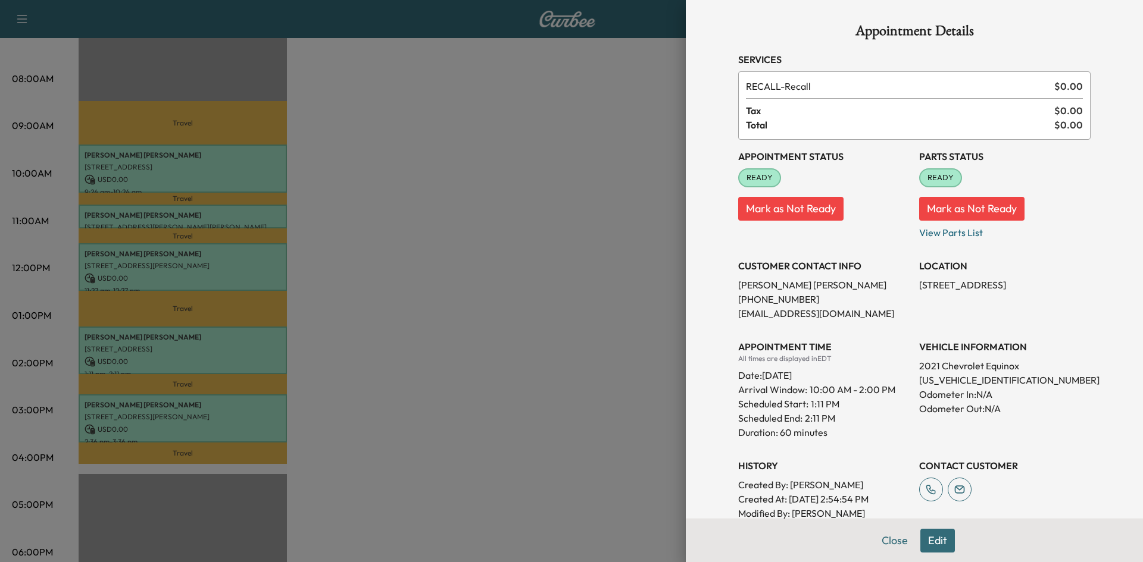
click at [618, 232] on div at bounding box center [571, 281] width 1143 height 562
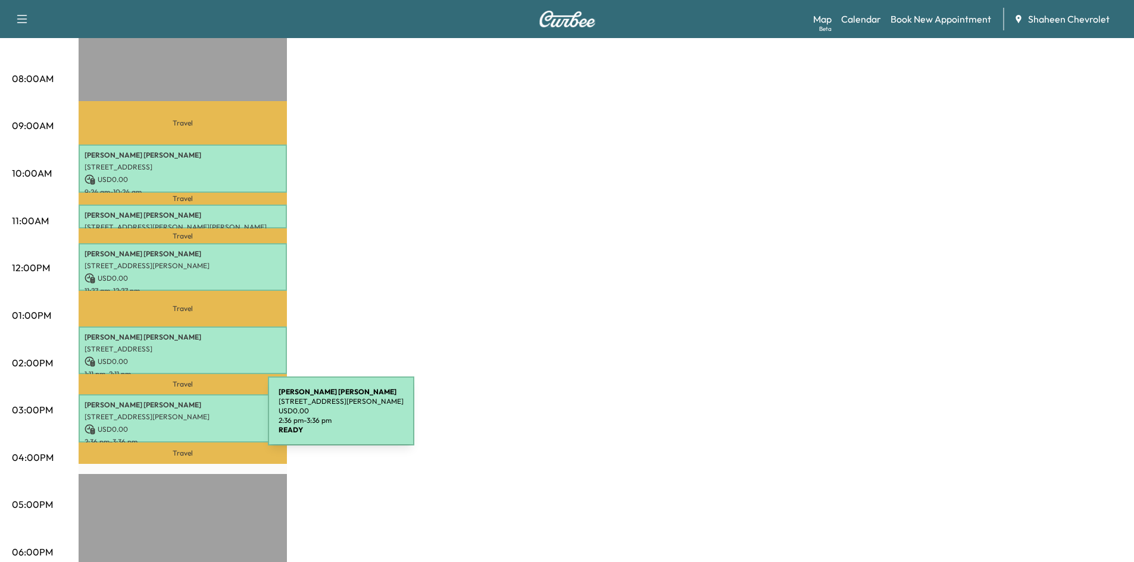
click at [179, 418] on div "[PERSON_NAME] [STREET_ADDRESS][PERSON_NAME] USD 0.00 2:36 pm - 3:36 pm" at bounding box center [183, 419] width 208 height 48
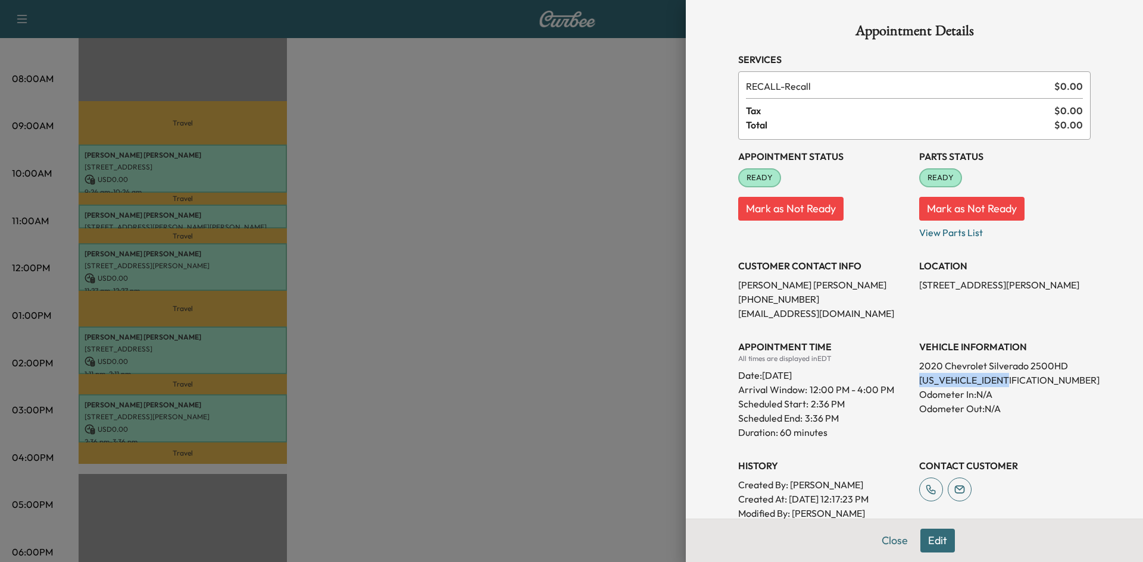
drag, startPoint x: 1005, startPoint y: 381, endPoint x: 905, endPoint y: 377, distance: 100.1
click at [905, 377] on div "Appointment Status READY Mark as Not Ready Parts Status READY Mark as Not Ready…" at bounding box center [914, 337] width 352 height 395
copy p "[US_VEHICLE_IDENTIFICATION_NUMBER]"
click at [414, 355] on div at bounding box center [571, 281] width 1143 height 562
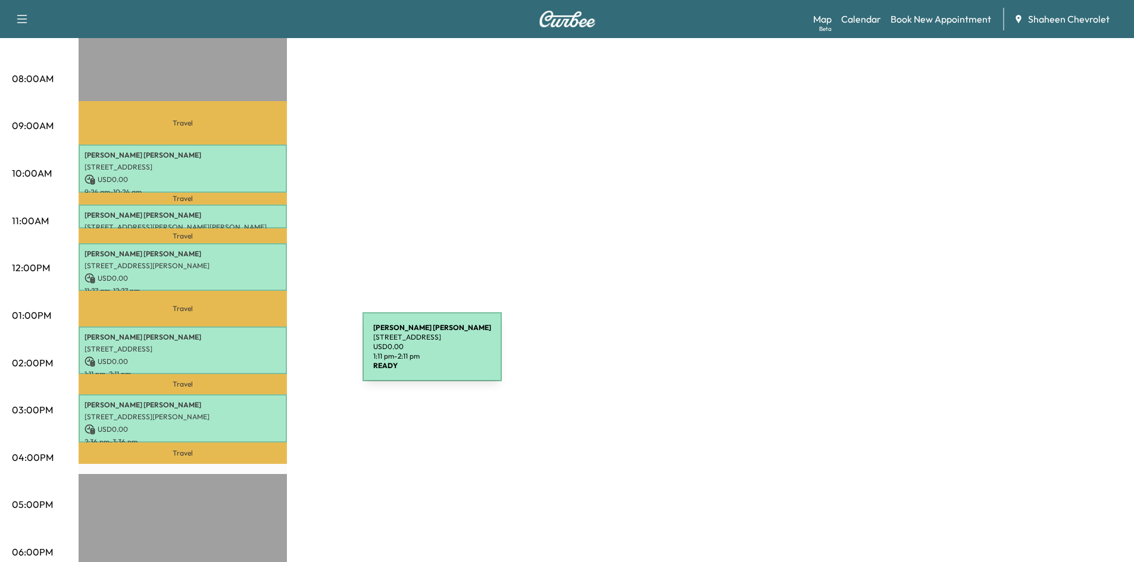
click at [273, 357] on p "USD 0.00" at bounding box center [183, 362] width 196 height 11
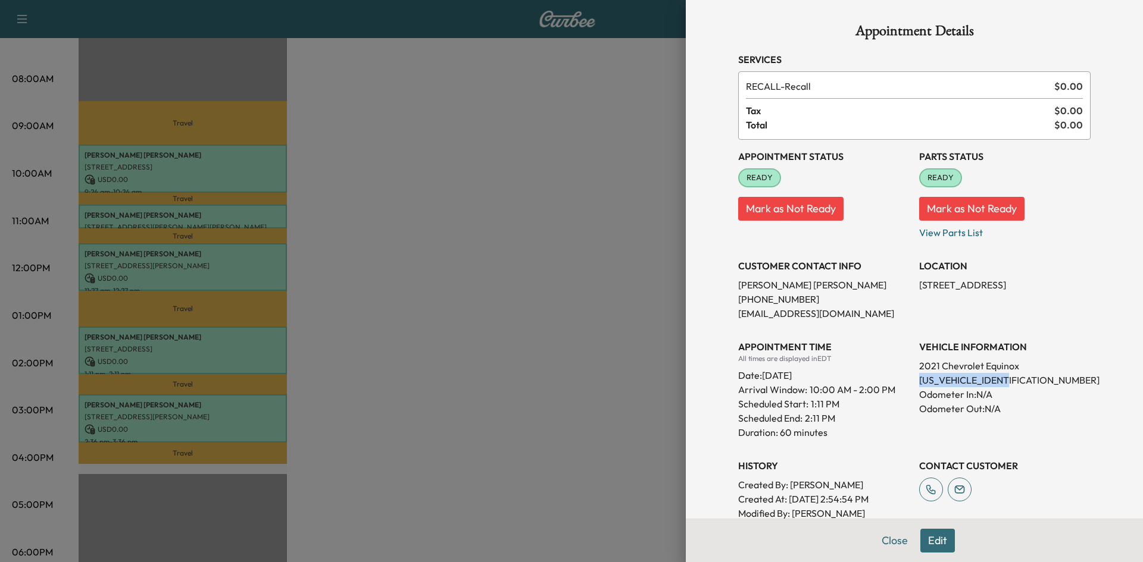
drag, startPoint x: 1008, startPoint y: 380, endPoint x: 910, endPoint y: 379, distance: 97.6
click at [919, 379] on p "[US_VEHICLE_IDENTIFICATION_NUMBER]" at bounding box center [1004, 380] width 171 height 14
copy p "[US_VEHICLE_IDENTIFICATION_NUMBER]"
click at [591, 295] on div at bounding box center [571, 281] width 1143 height 562
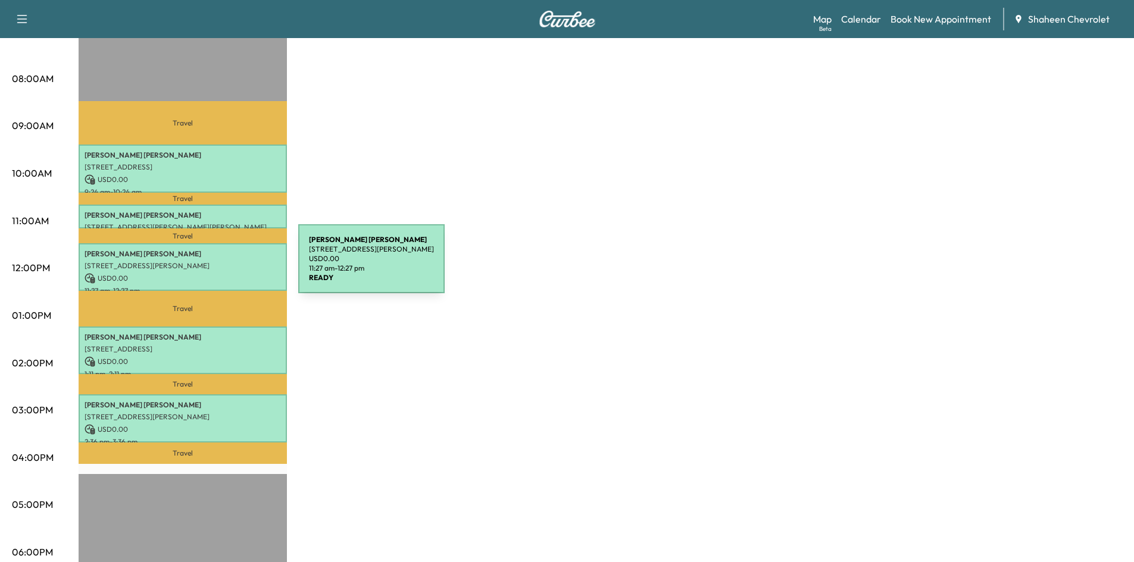
click at [209, 266] on p "[STREET_ADDRESS][PERSON_NAME]" at bounding box center [183, 266] width 196 height 10
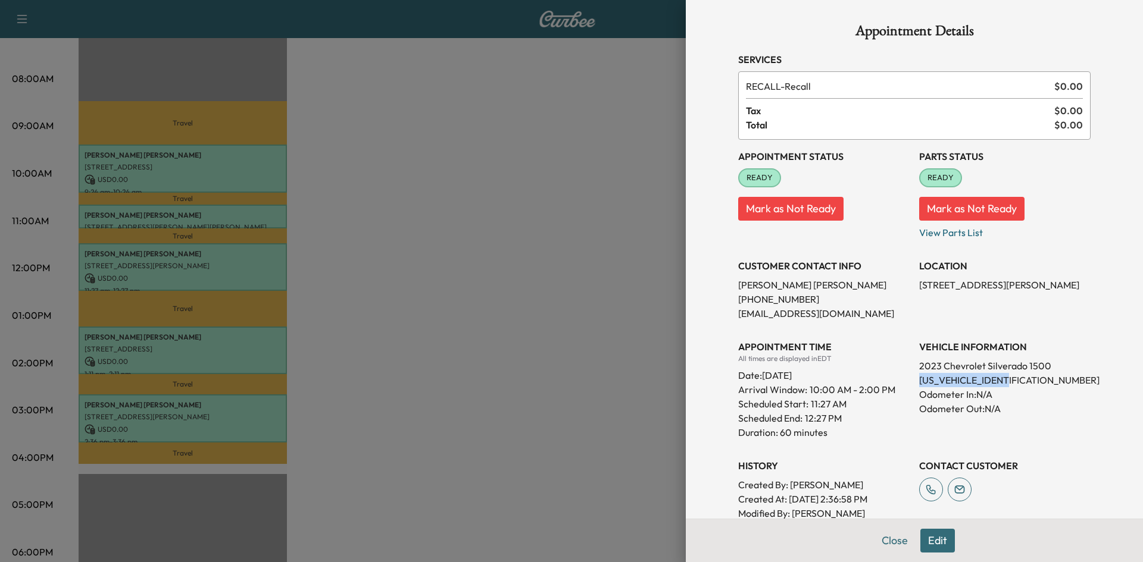
drag, startPoint x: 1004, startPoint y: 382, endPoint x: 911, endPoint y: 378, distance: 93.5
click at [919, 378] on p "[US_VEHICLE_IDENTIFICATION_NUMBER]" at bounding box center [1004, 380] width 171 height 14
copy p "[US_VEHICLE_IDENTIFICATION_NUMBER]"
click at [521, 146] on div at bounding box center [571, 281] width 1143 height 562
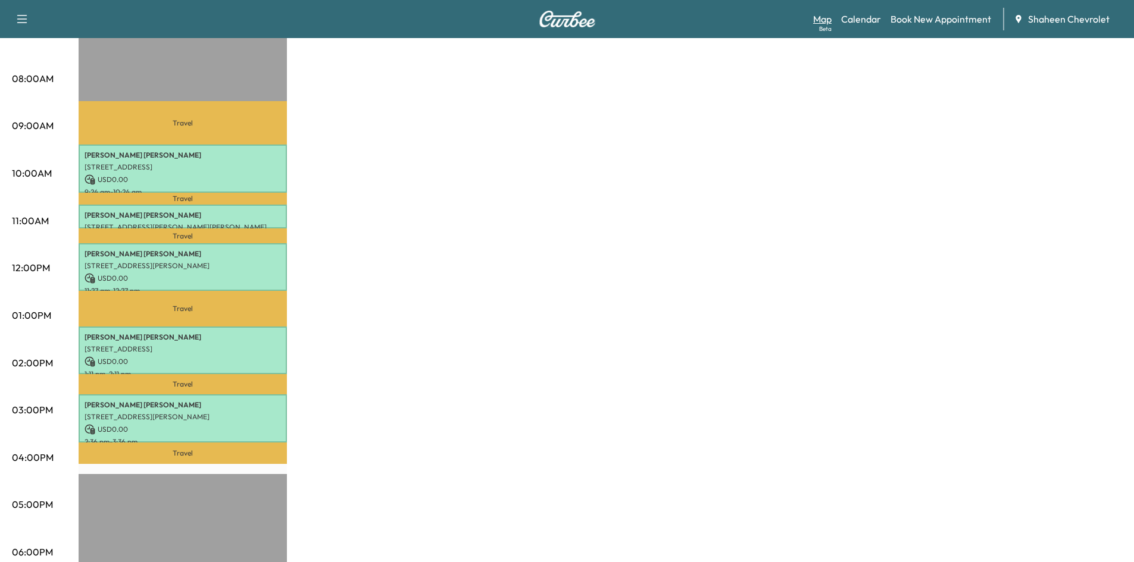
click at [816, 14] on link "Map Beta" at bounding box center [822, 19] width 18 height 14
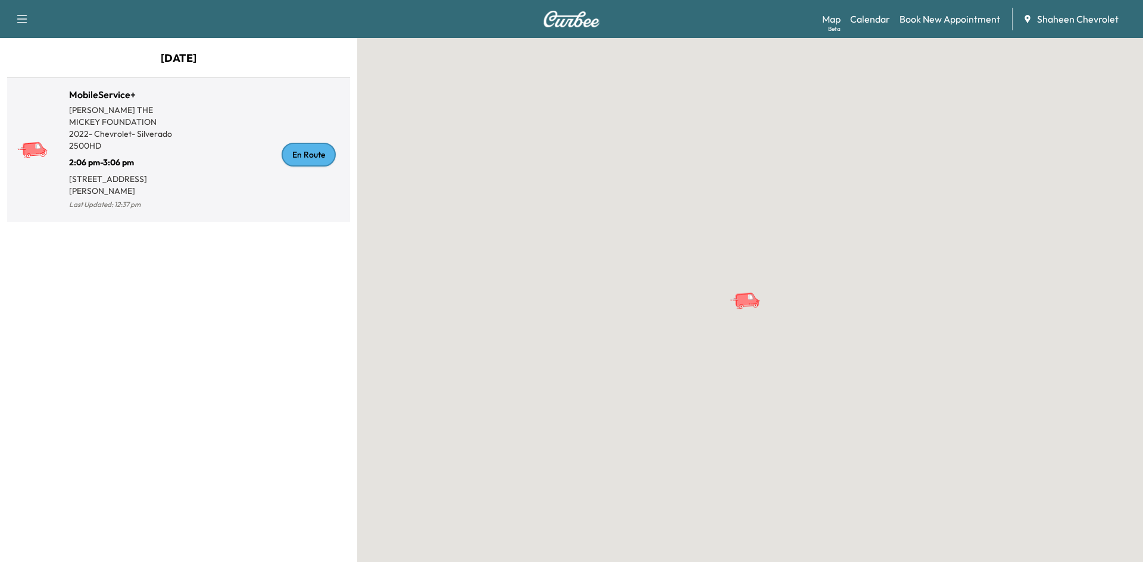
click at [196, 175] on div "En Route" at bounding box center [262, 154] width 167 height 115
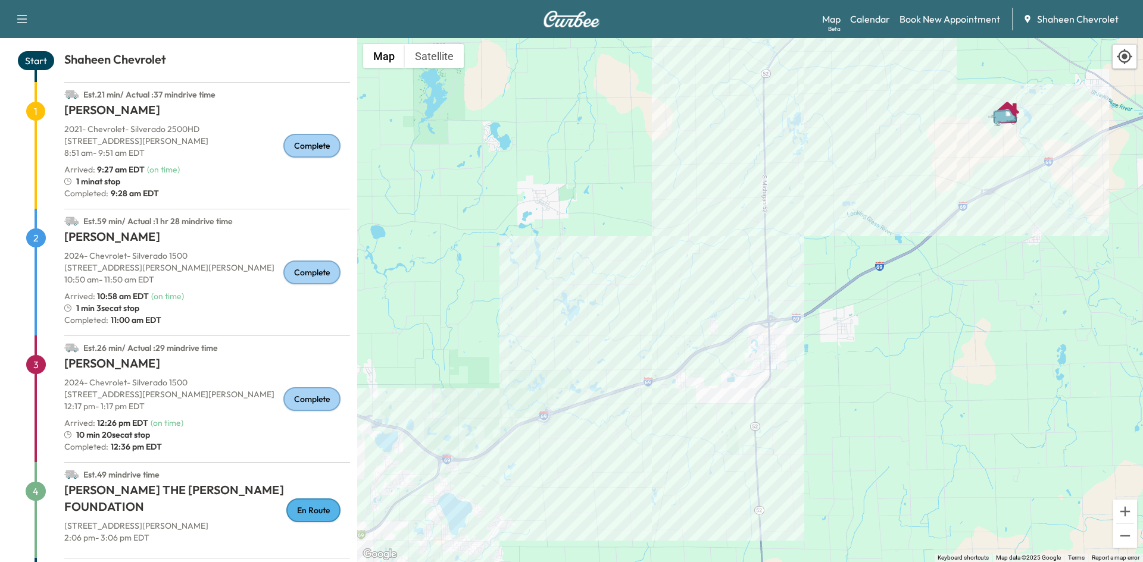
scroll to position [107, 0]
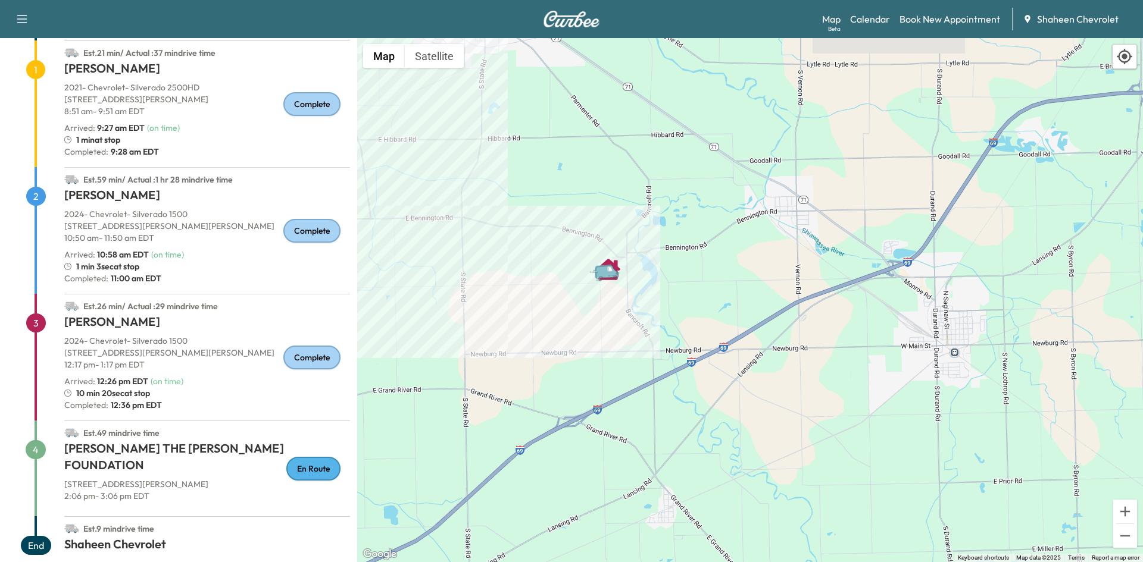
drag, startPoint x: 1112, startPoint y: 134, endPoint x: 598, endPoint y: 376, distance: 568.2
click at [570, 385] on div "To activate drag with keyboard, press Alt + Enter. Once in keyboard drag state,…" at bounding box center [750, 300] width 786 height 524
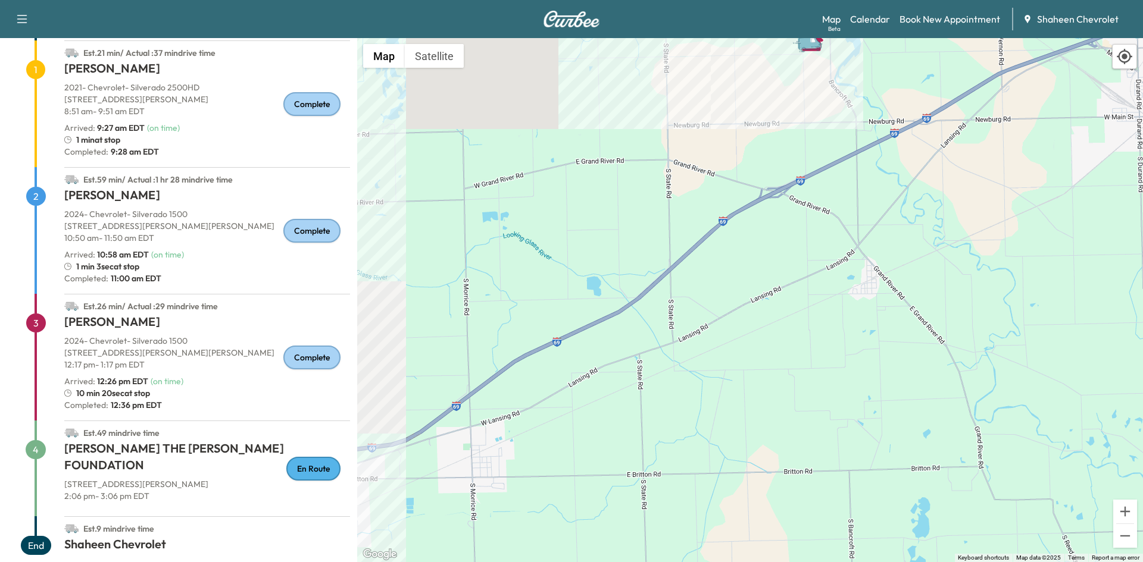
drag, startPoint x: 477, startPoint y: 401, endPoint x: 663, endPoint y: 182, distance: 287.2
click at [663, 182] on div "To activate drag with keyboard, press Alt + Enter. Once in keyboard drag state,…" at bounding box center [750, 300] width 786 height 524
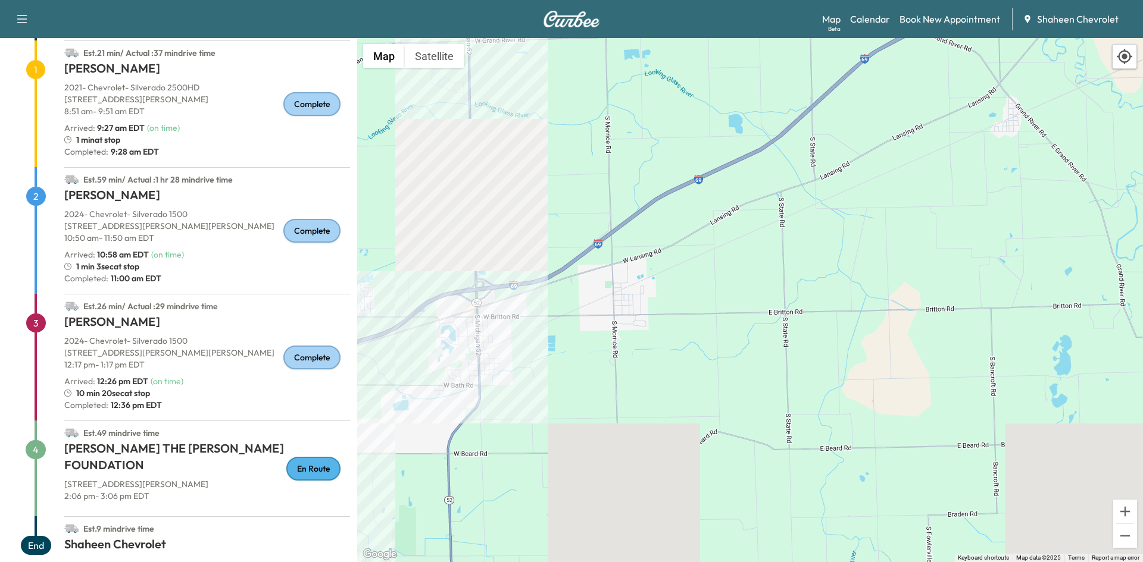
drag, startPoint x: 554, startPoint y: 382, endPoint x: 440, endPoint y: 478, distance: 149.1
click at [454, 481] on div "To activate drag with keyboard, press Alt + Enter. Once in keyboard drag state,…" at bounding box center [750, 300] width 786 height 524
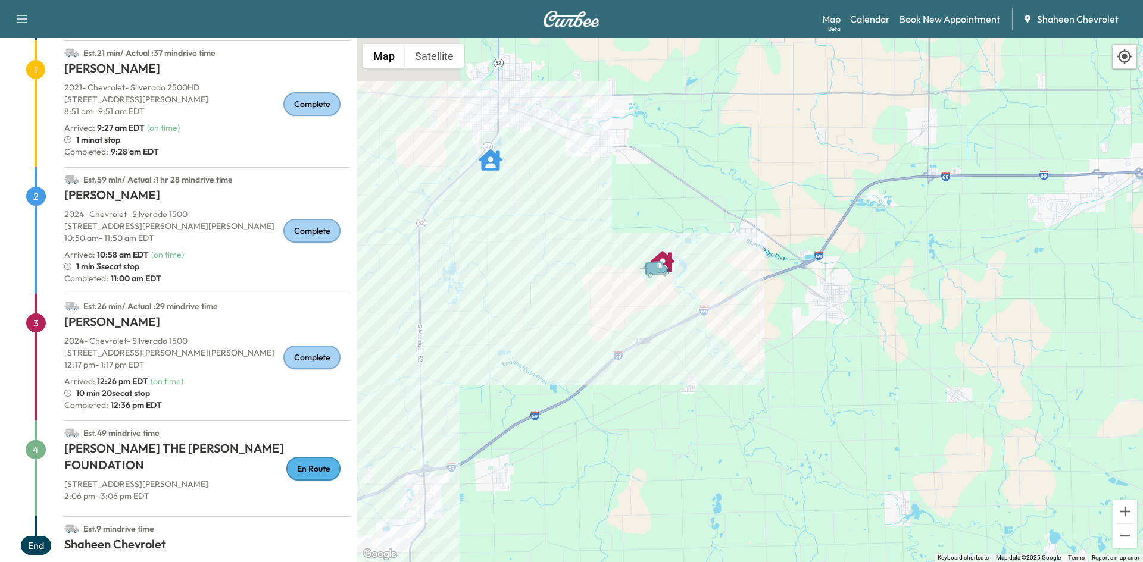
drag, startPoint x: 643, startPoint y: 196, endPoint x: 641, endPoint y: 301, distance: 104.8
click at [641, 301] on div "To activate drag with keyboard, press Alt + Enter. Once in keyboard drag state,…" at bounding box center [750, 300] width 786 height 524
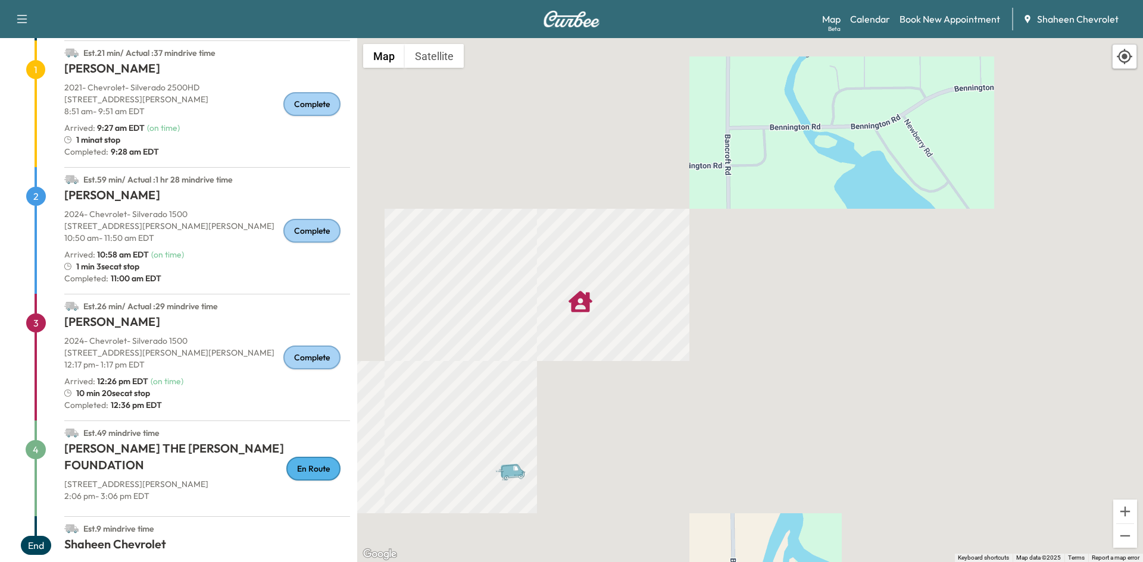
drag, startPoint x: 676, startPoint y: 177, endPoint x: 579, endPoint y: 457, distance: 295.3
click at [579, 457] on div "To activate drag with keyboard, press Alt + Enter. Once in keyboard drag state,…" at bounding box center [750, 300] width 786 height 524
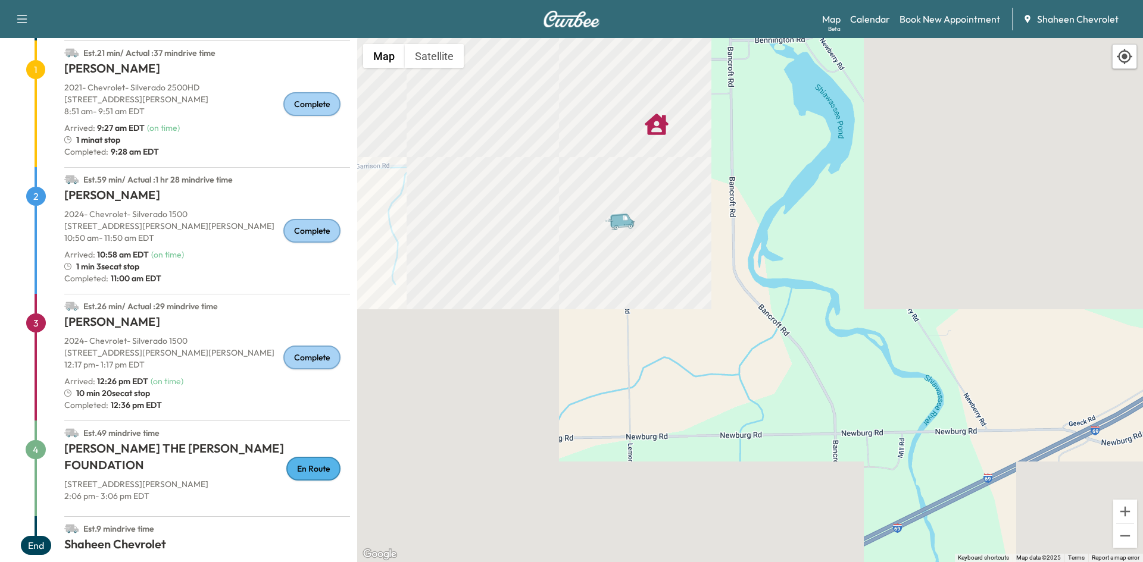
drag, startPoint x: 543, startPoint y: 396, endPoint x: 580, endPoint y: 239, distance: 162.0
click at [580, 239] on div "To activate drag with keyboard, press Alt + Enter. Once in keyboard drag state,…" at bounding box center [750, 300] width 786 height 524
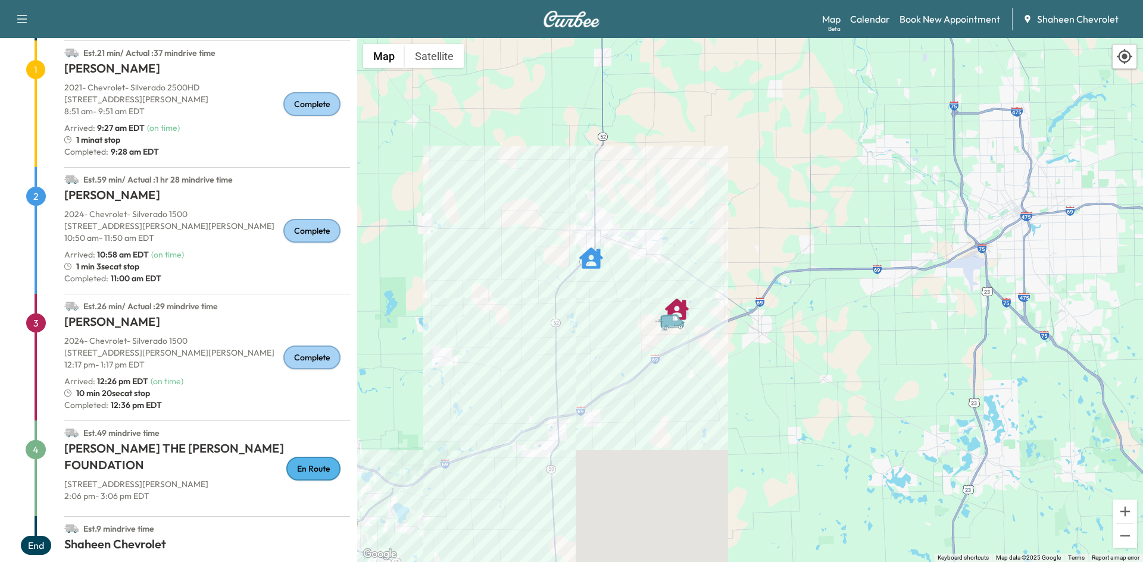
drag, startPoint x: 534, startPoint y: 392, endPoint x: 651, endPoint y: 333, distance: 130.7
click at [651, 333] on div "To activate drag with keyboard, press Alt + Enter. Once in keyboard drag state,…" at bounding box center [750, 300] width 786 height 524
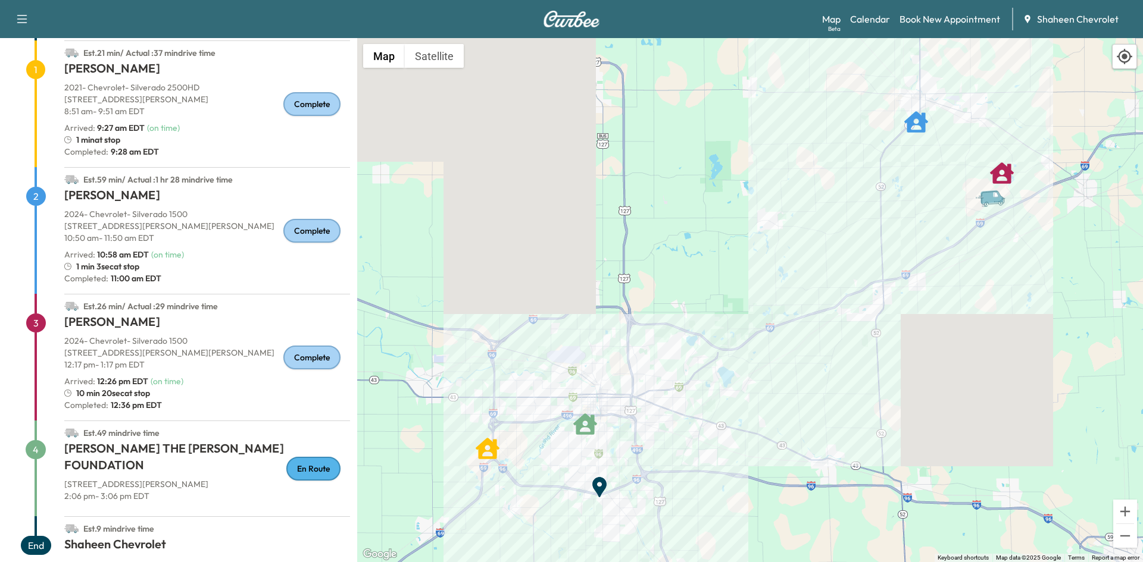
drag, startPoint x: 496, startPoint y: 305, endPoint x: 824, endPoint y: 167, distance: 356.1
click at [824, 167] on div "To activate drag with keyboard, press Alt + Enter. Once in keyboard drag state,…" at bounding box center [750, 300] width 786 height 524
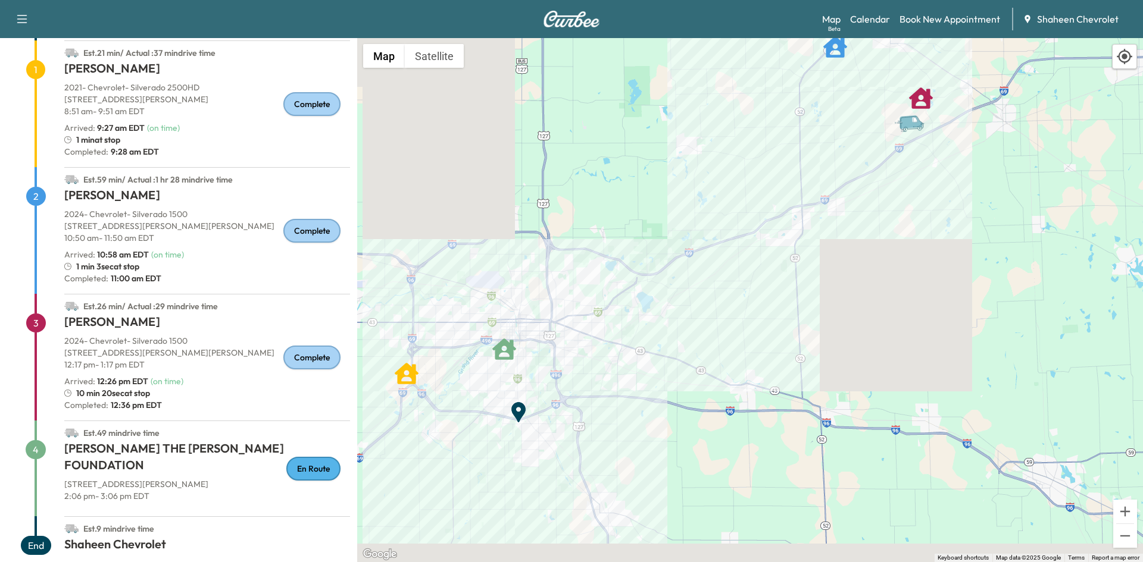
drag, startPoint x: 708, startPoint y: 396, endPoint x: 636, endPoint y: 289, distance: 129.1
click at [635, 289] on div "To activate drag with keyboard, press Alt + Enter. Once in keyboard drag state,…" at bounding box center [750, 300] width 786 height 524
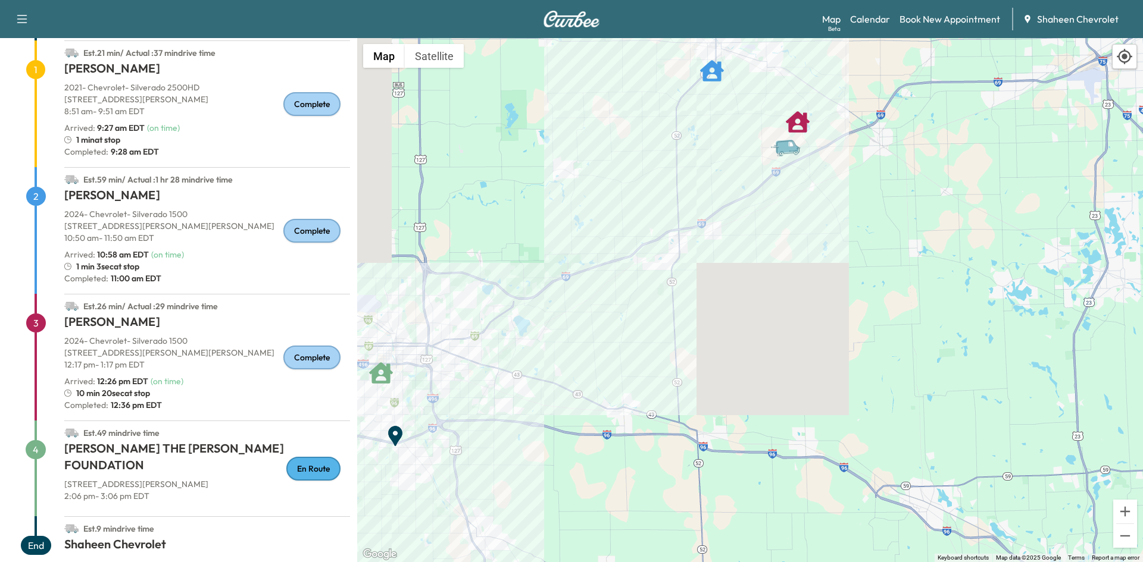
drag, startPoint x: 826, startPoint y: 311, endPoint x: 687, endPoint y: 387, distance: 158.2
click at [687, 387] on div "To activate drag with keyboard, press Alt + Enter. Once in keyboard drag state,…" at bounding box center [750, 300] width 786 height 524
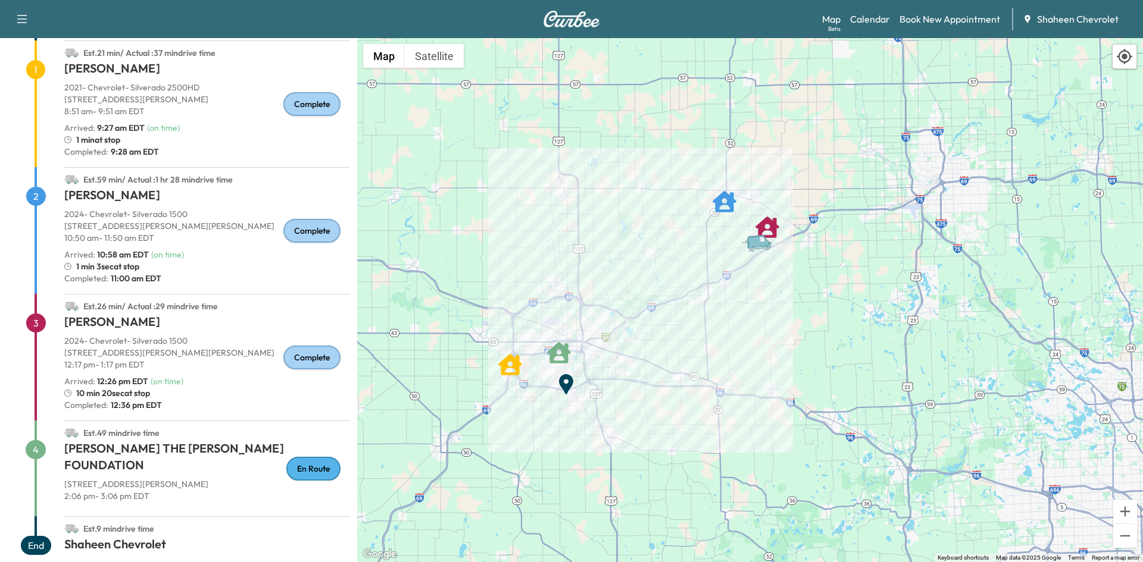
drag, startPoint x: 483, startPoint y: 360, endPoint x: 599, endPoint y: 293, distance: 134.7
click at [599, 293] on div "To activate drag with keyboard, press Alt + Enter. Once in keyboard drag state,…" at bounding box center [750, 300] width 786 height 524
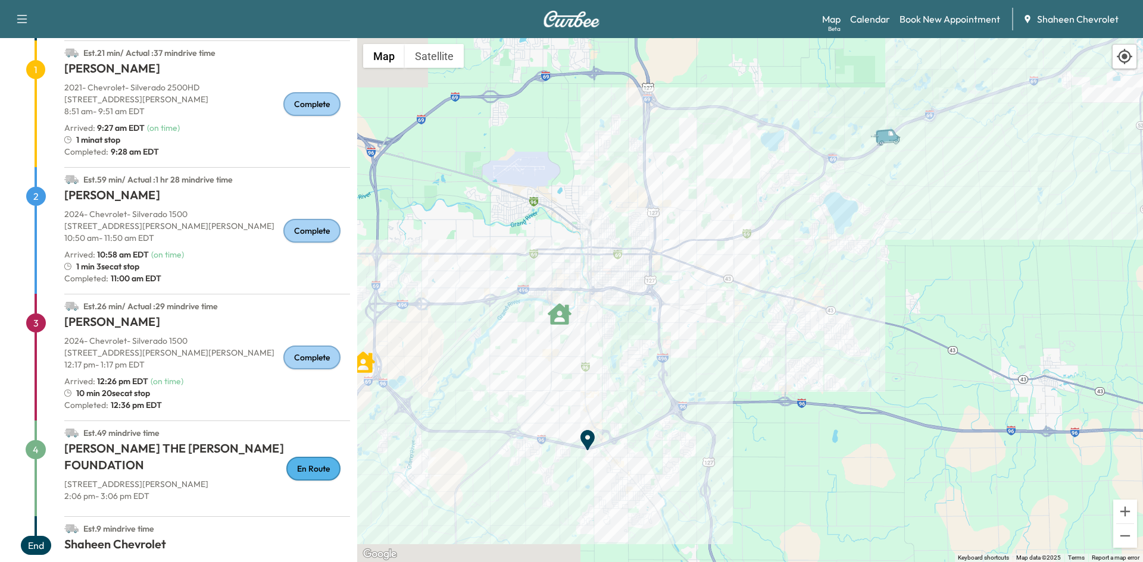
drag, startPoint x: 540, startPoint y: 352, endPoint x: 672, endPoint y: 343, distance: 131.8
click at [672, 343] on div "To activate drag with keyboard, press Alt + Enter. Once in keyboard drag state,…" at bounding box center [750, 300] width 786 height 524
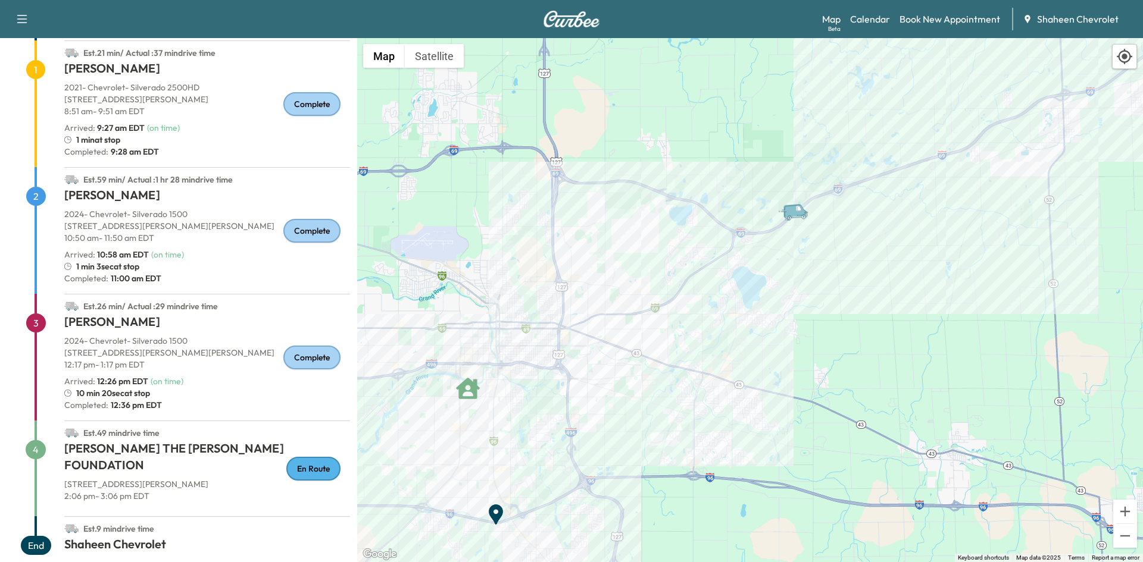
drag, startPoint x: 751, startPoint y: 273, endPoint x: 679, endPoint y: 325, distance: 88.7
click at [679, 326] on div "To activate drag with keyboard, press Alt + Enter. Once in keyboard drag state,…" at bounding box center [750, 300] width 786 height 524
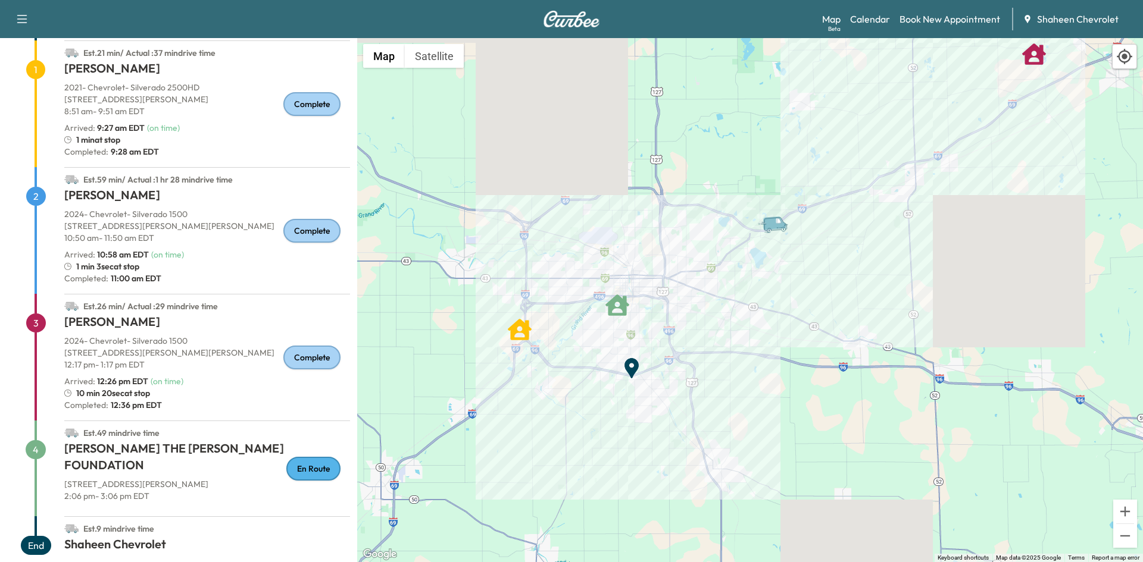
drag, startPoint x: 637, startPoint y: 309, endPoint x: 702, endPoint y: 270, distance: 75.5
click at [702, 270] on div "To activate drag with keyboard, press Alt + Enter. Once in keyboard drag state,…" at bounding box center [750, 300] width 786 height 524
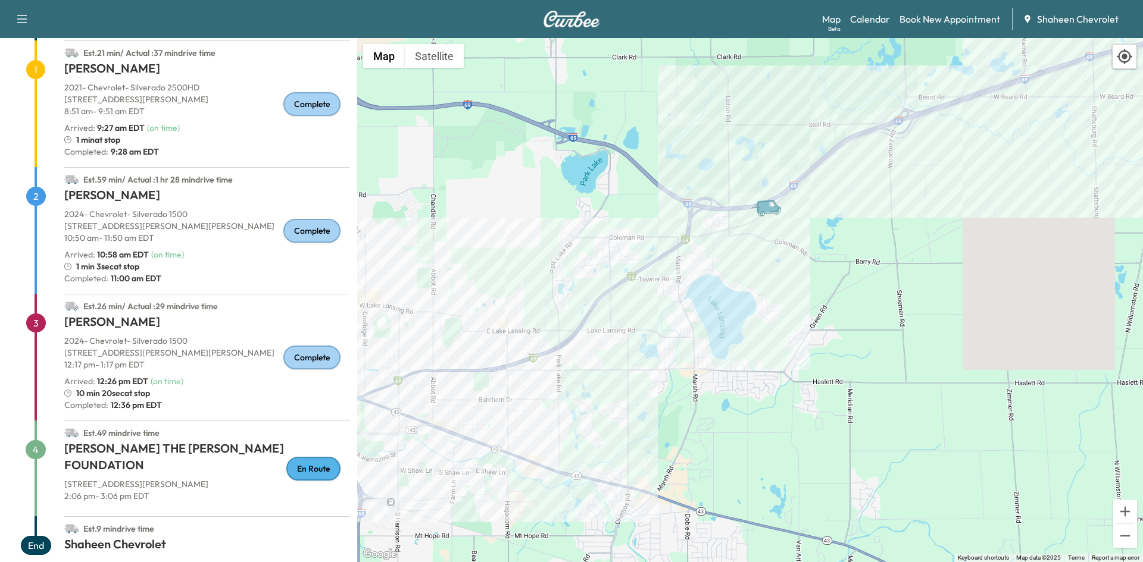
drag, startPoint x: 789, startPoint y: 208, endPoint x: 762, endPoint y: 268, distance: 65.0
click at [762, 268] on div "To activate drag with keyboard, press Alt + Enter. Once in keyboard drag state,…" at bounding box center [750, 300] width 786 height 524
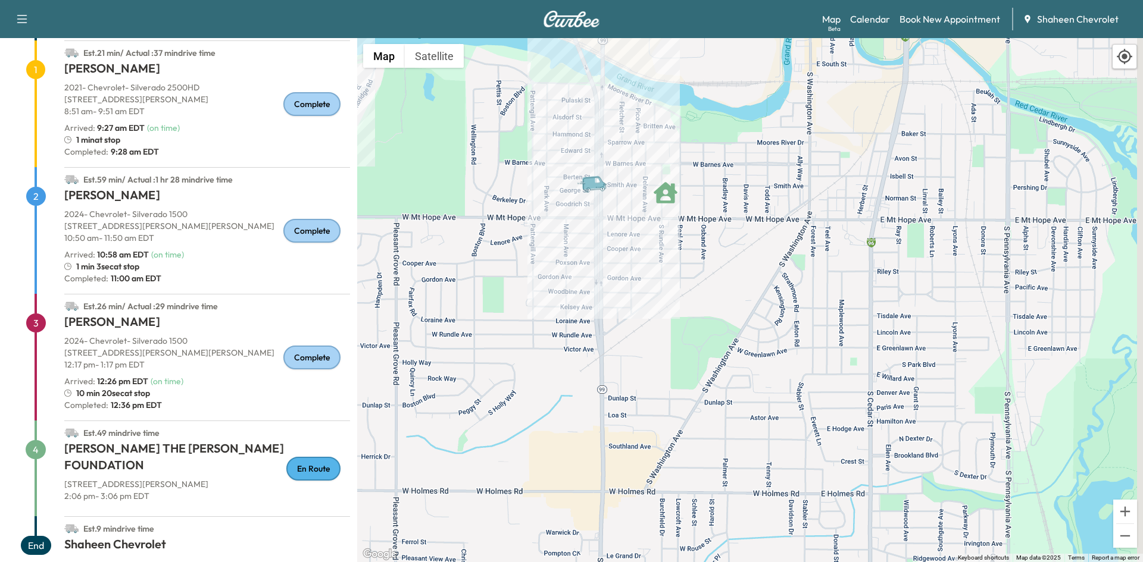
drag, startPoint x: 740, startPoint y: 184, endPoint x: 612, endPoint y: 254, distance: 146.0
click at [612, 254] on div "To activate drag with keyboard, press Alt + Enter. Once in keyboard drag state,…" at bounding box center [750, 300] width 786 height 524
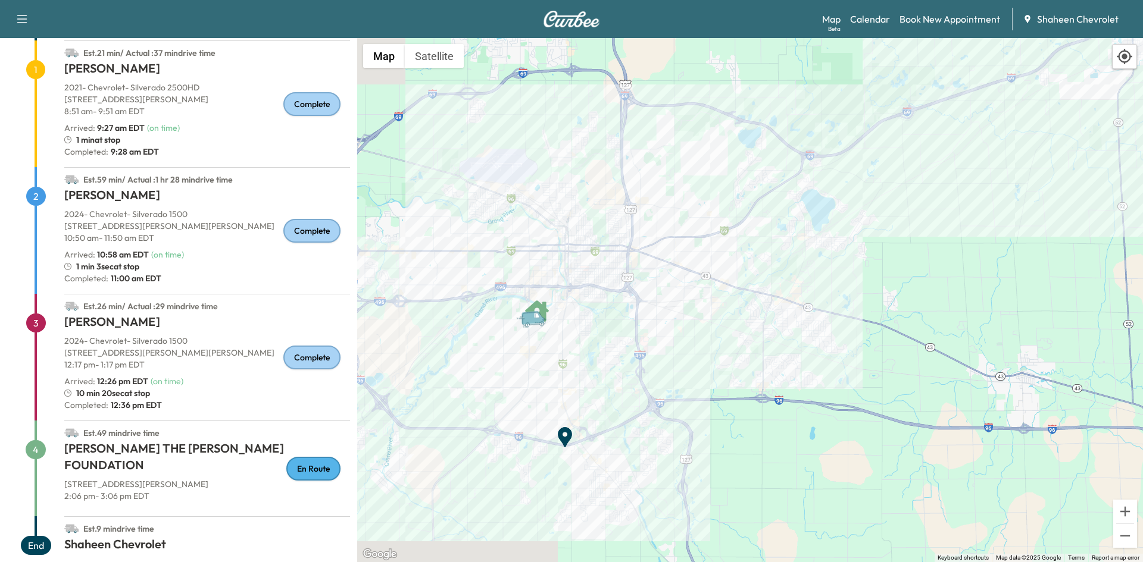
drag, startPoint x: 647, startPoint y: 134, endPoint x: 523, endPoint y: 352, distance: 251.4
click at [524, 351] on div "To activate drag with keyboard, press Alt + Enter. Once in keyboard drag state,…" at bounding box center [750, 300] width 786 height 524
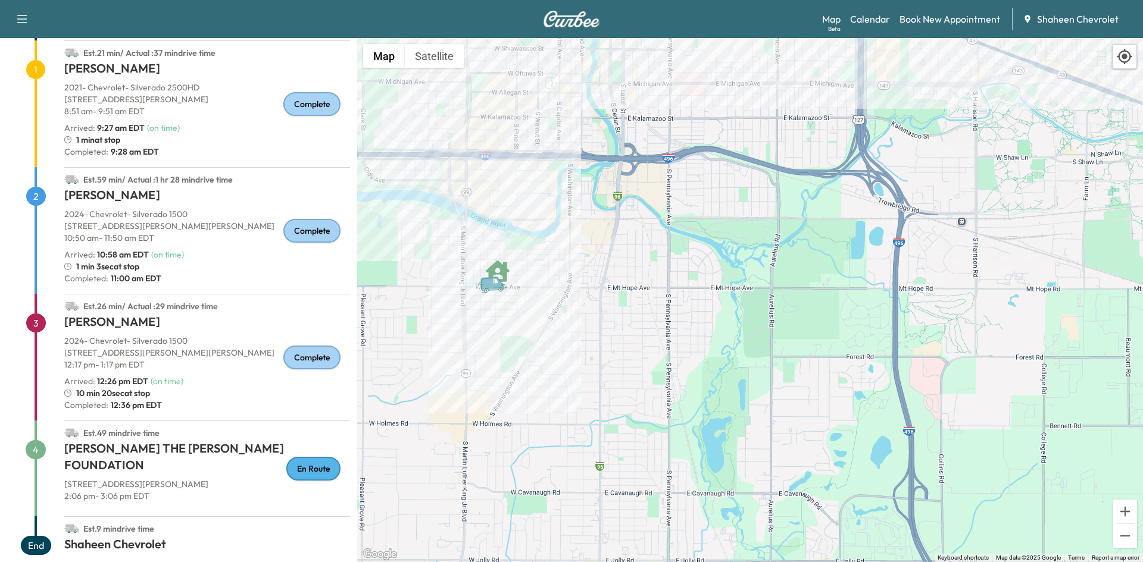
click at [148, 479] on p "[STREET_ADDRESS][PERSON_NAME]" at bounding box center [207, 485] width 286 height 12
click at [312, 463] on div "En Route" at bounding box center [313, 469] width 54 height 24
click at [886, 19] on link "Calendar" at bounding box center [870, 19] width 40 height 14
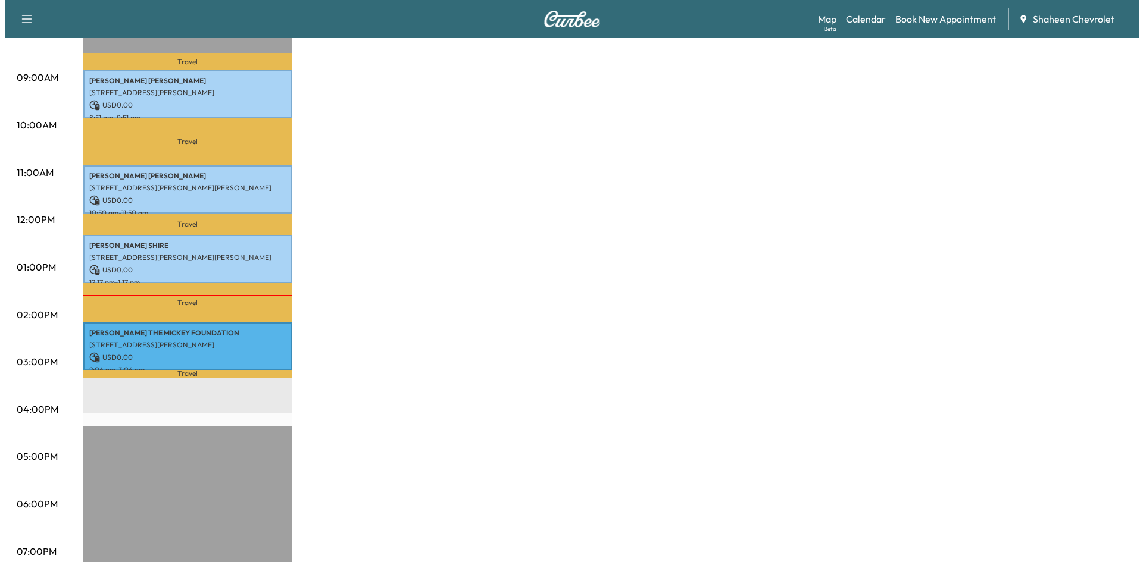
scroll to position [357, 0]
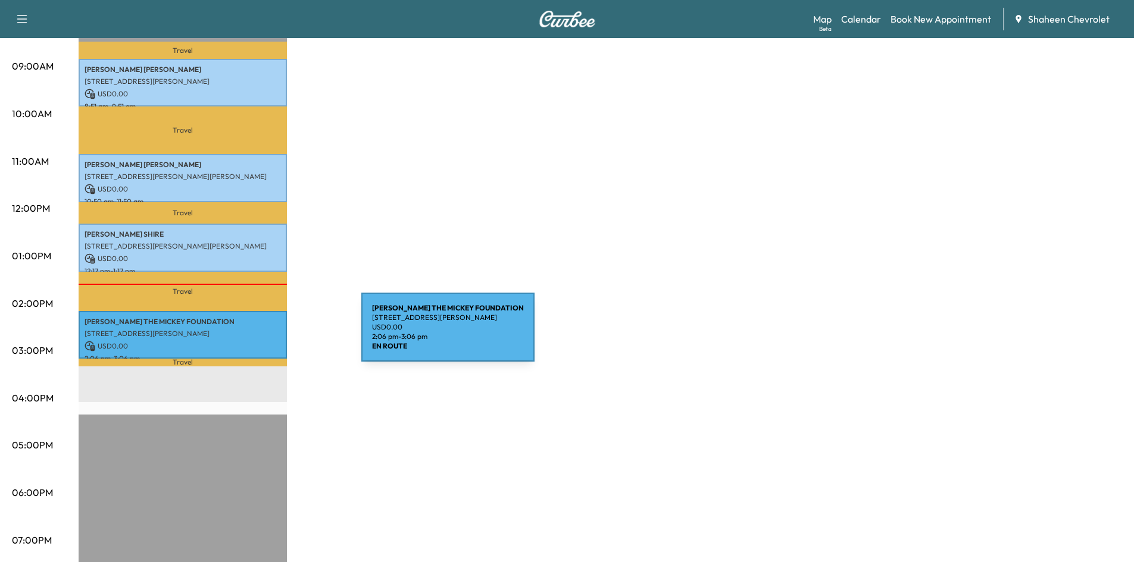
click at [270, 333] on p "[STREET_ADDRESS][PERSON_NAME]" at bounding box center [183, 334] width 196 height 10
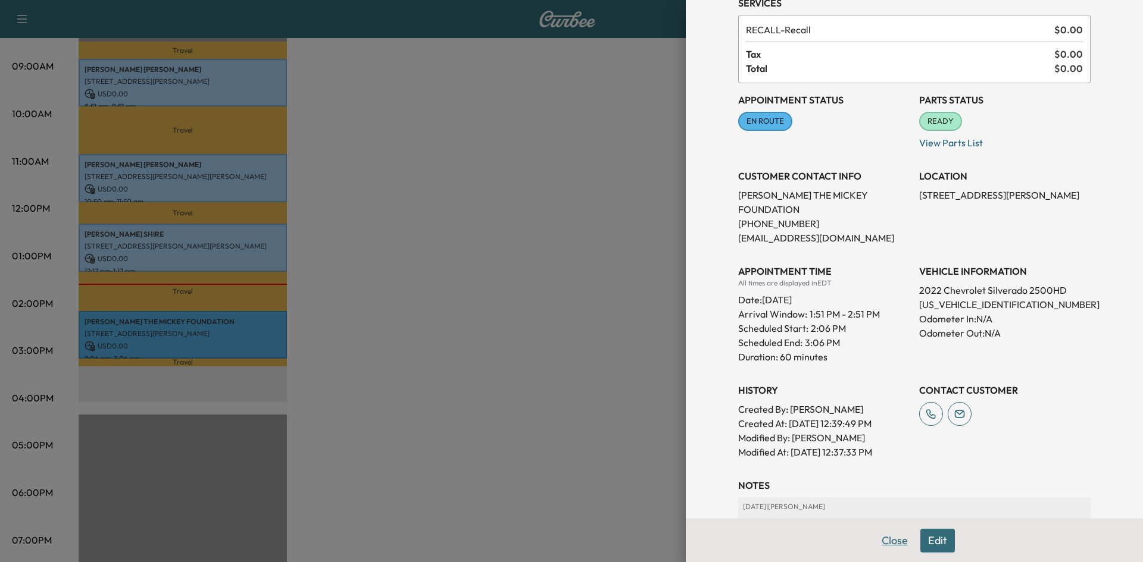
scroll to position [119, 0]
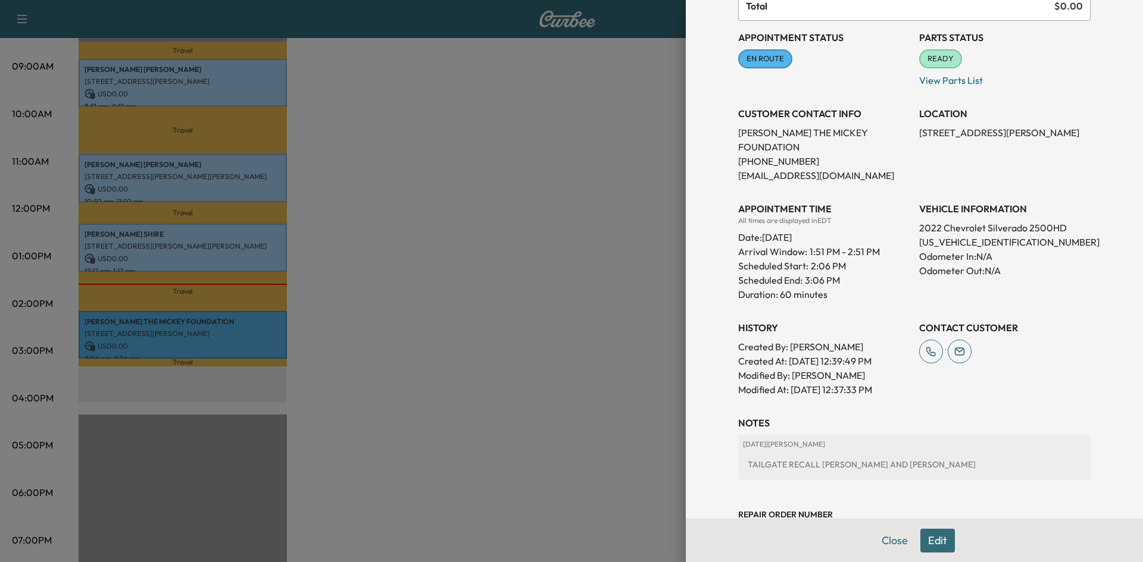
click at [933, 536] on button "Edit" at bounding box center [937, 541] width 35 height 24
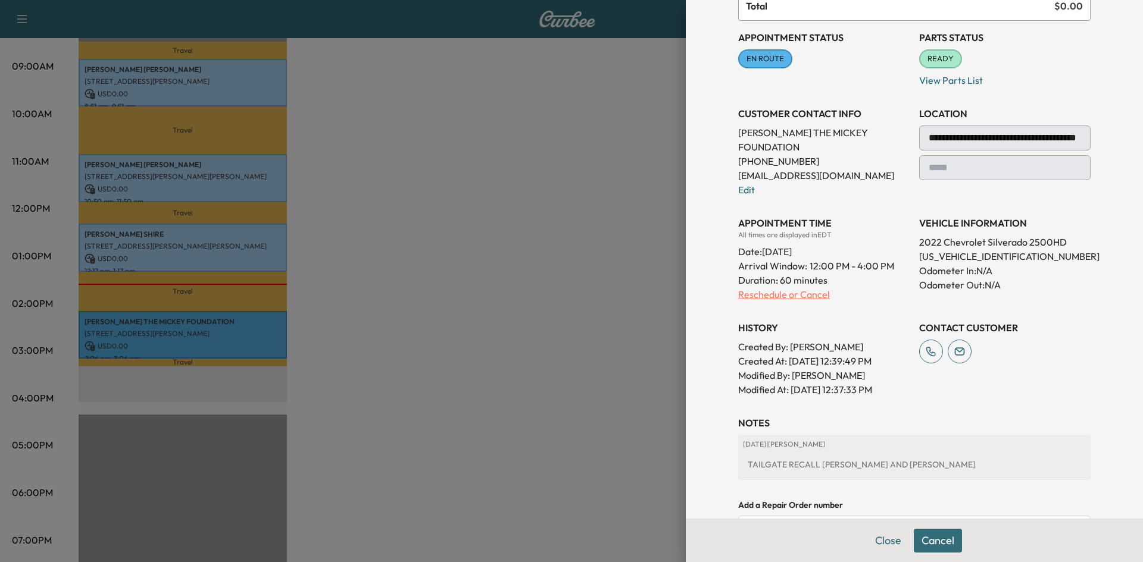
click at [805, 287] on p "Reschedule or Cancel" at bounding box center [823, 294] width 171 height 14
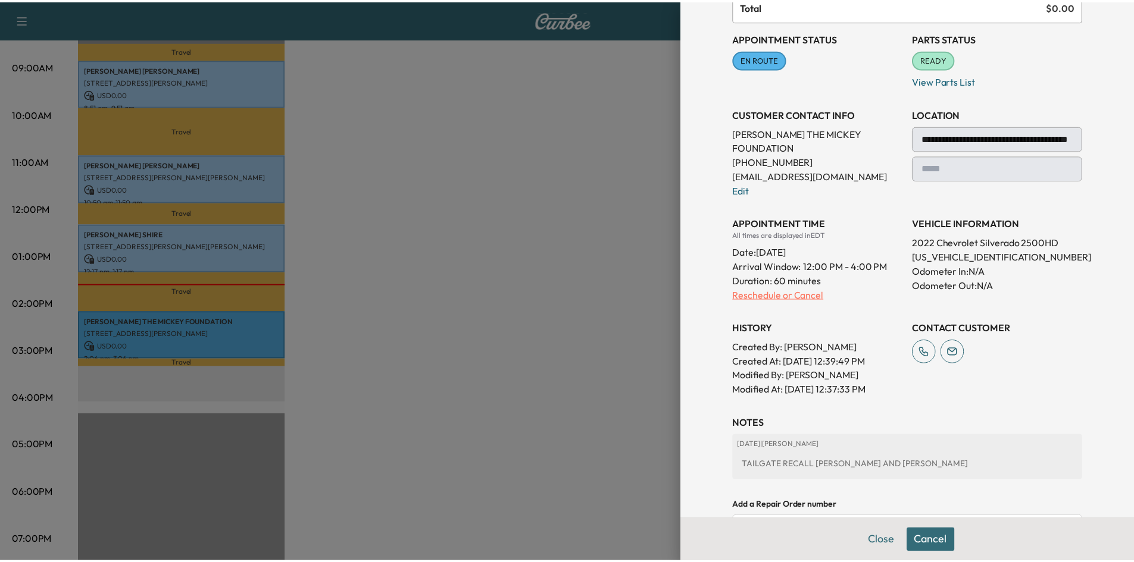
scroll to position [0, 0]
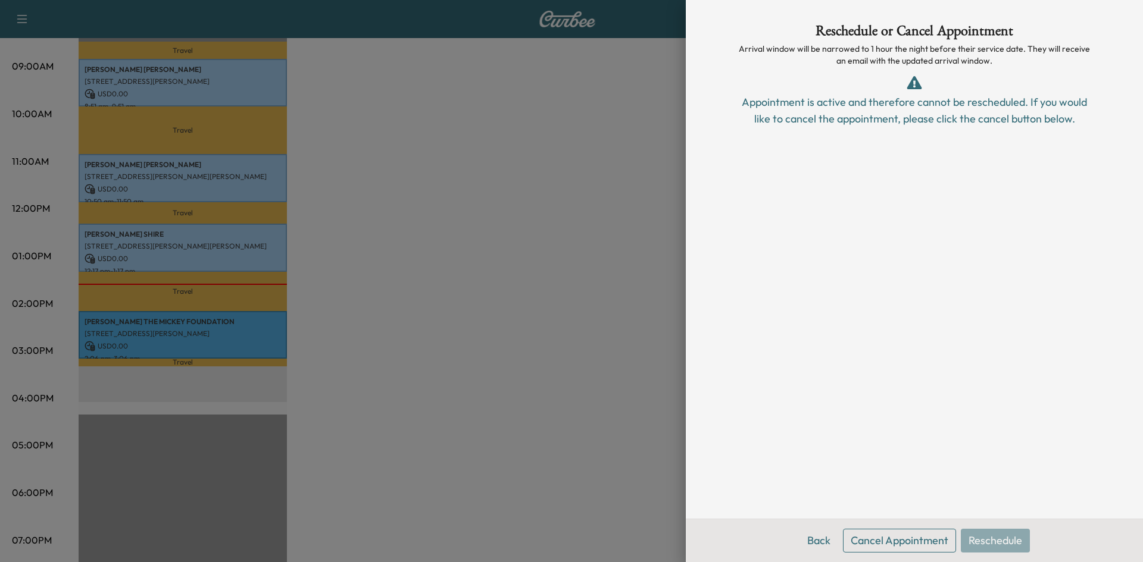
click at [539, 217] on div at bounding box center [571, 281] width 1143 height 562
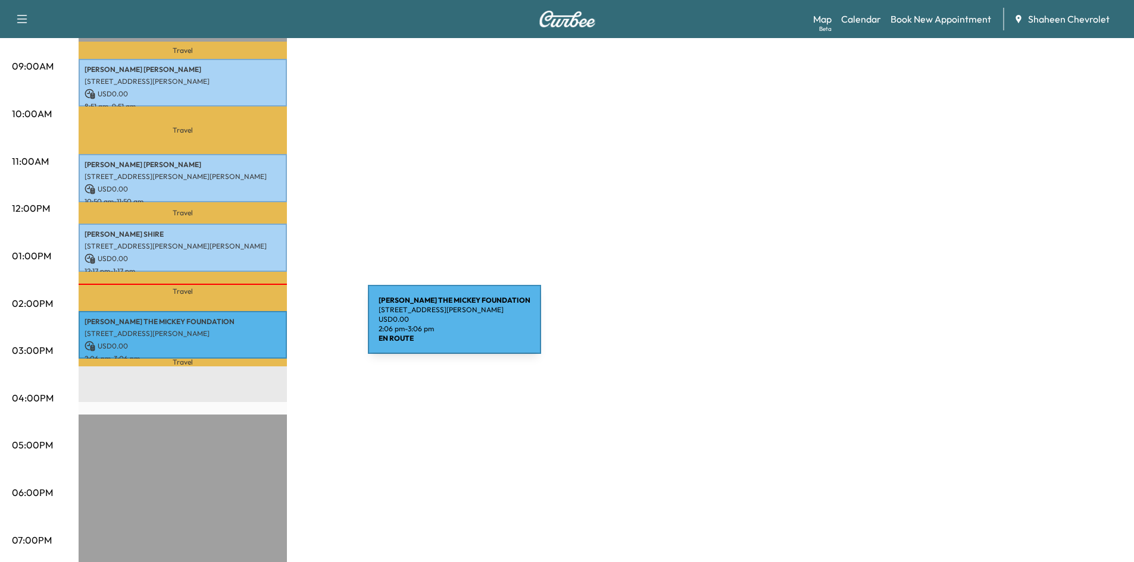
click at [279, 329] on p "[STREET_ADDRESS][PERSON_NAME]" at bounding box center [183, 334] width 196 height 10
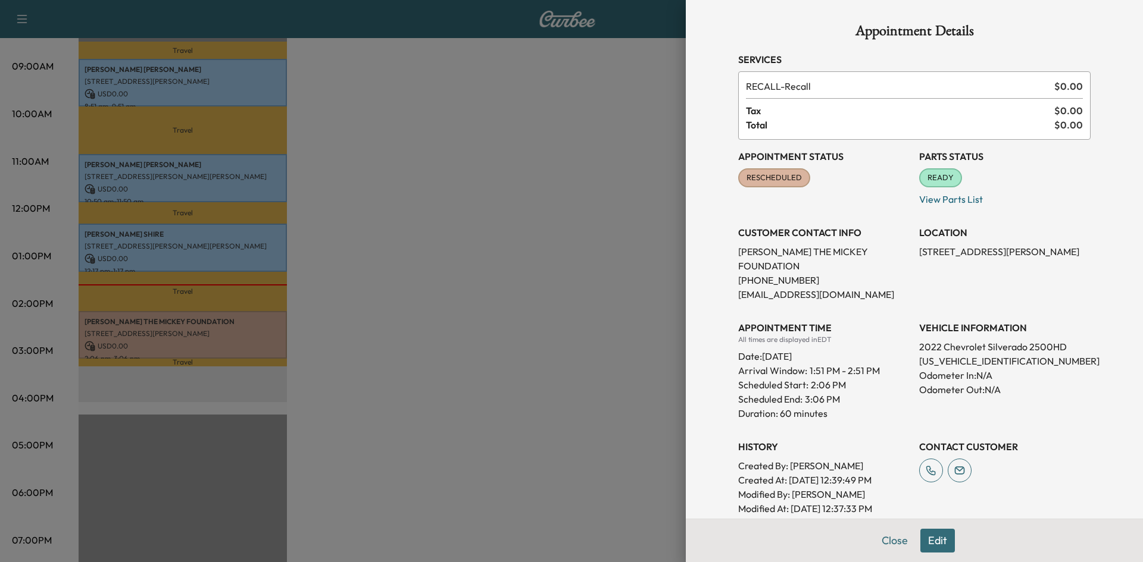
click at [434, 285] on div at bounding box center [571, 281] width 1143 height 562
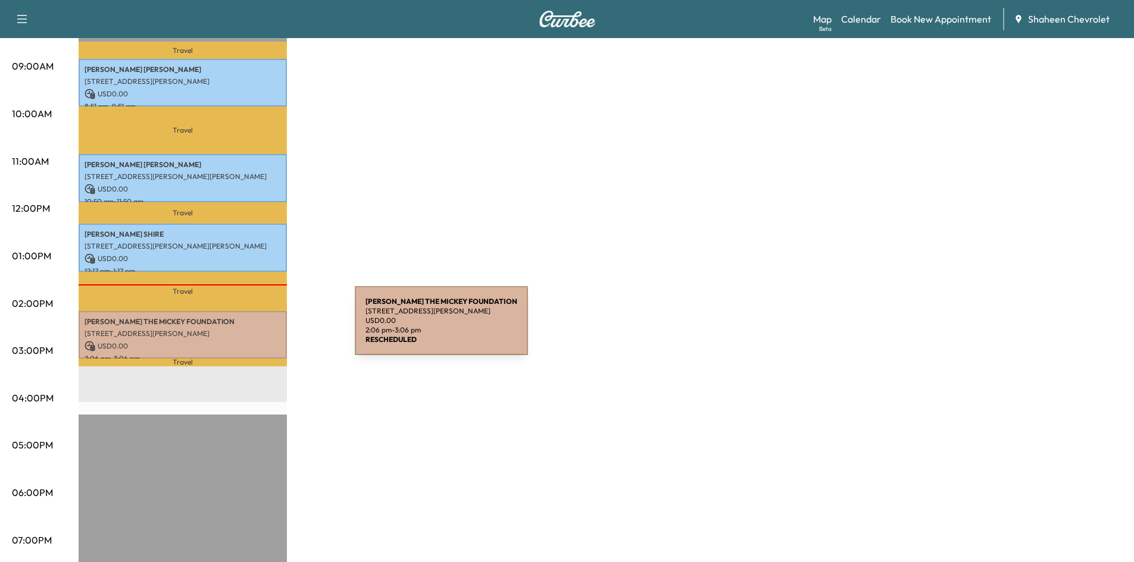
click at [265, 329] on p "[STREET_ADDRESS][PERSON_NAME]" at bounding box center [183, 334] width 196 height 10
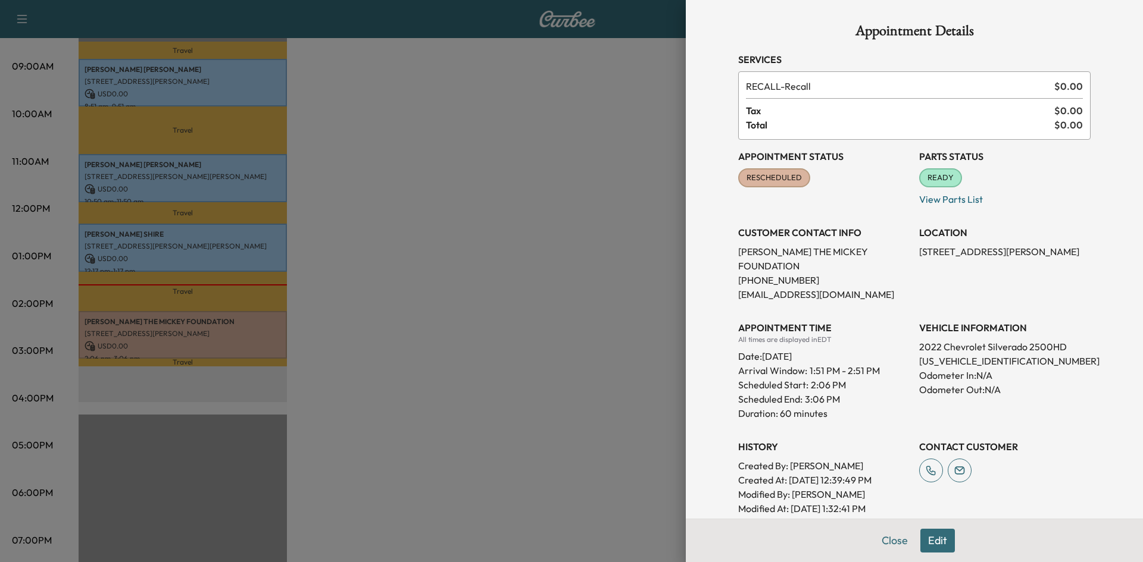
click at [476, 149] on div at bounding box center [571, 281] width 1143 height 562
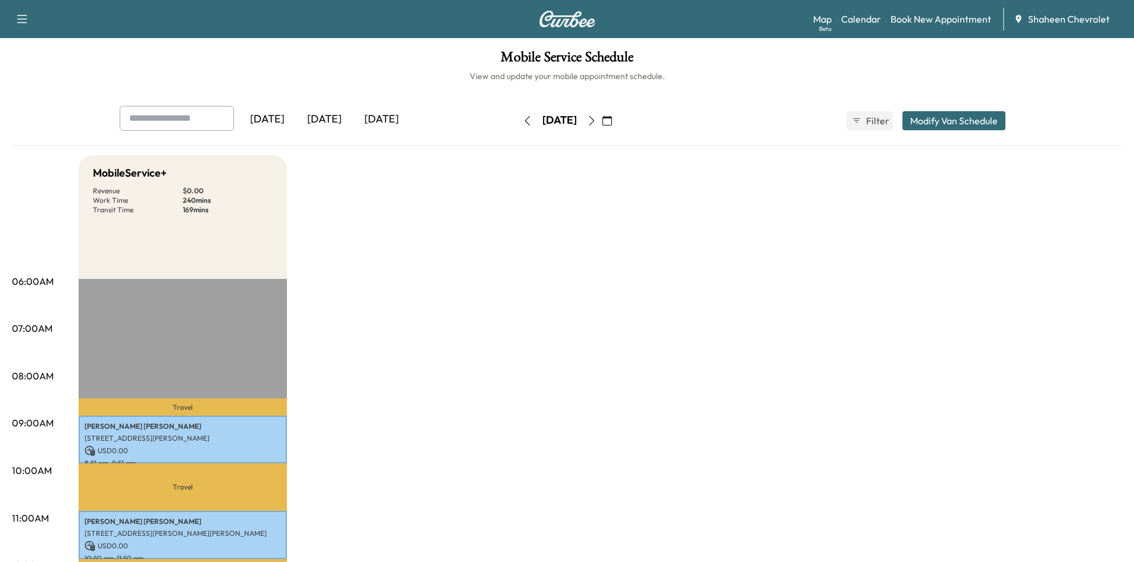
click at [596, 119] on icon "button" at bounding box center [592, 121] width 10 height 10
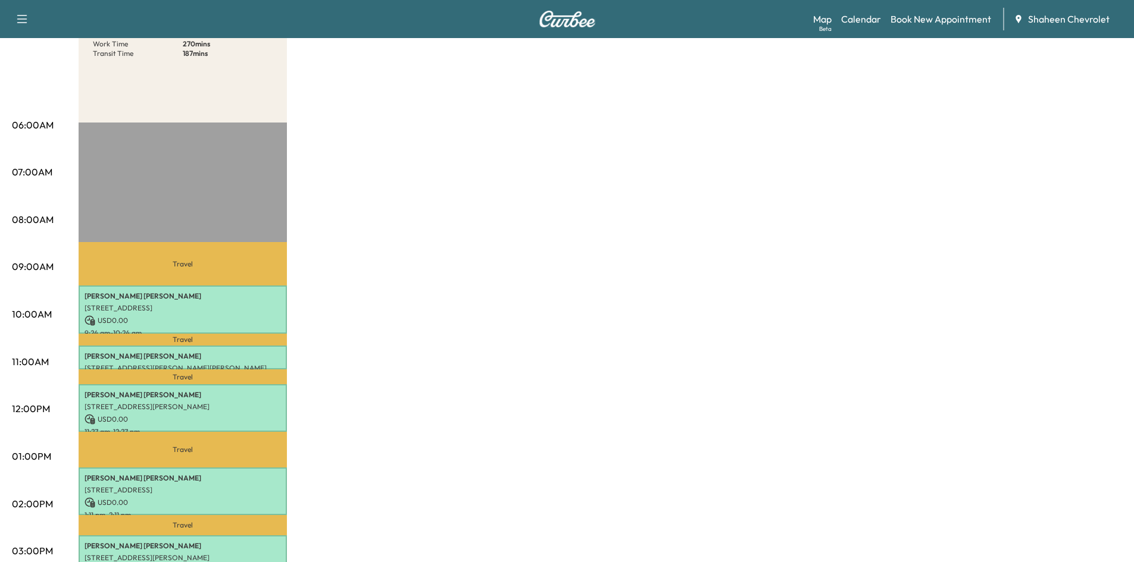
scroll to position [60, 0]
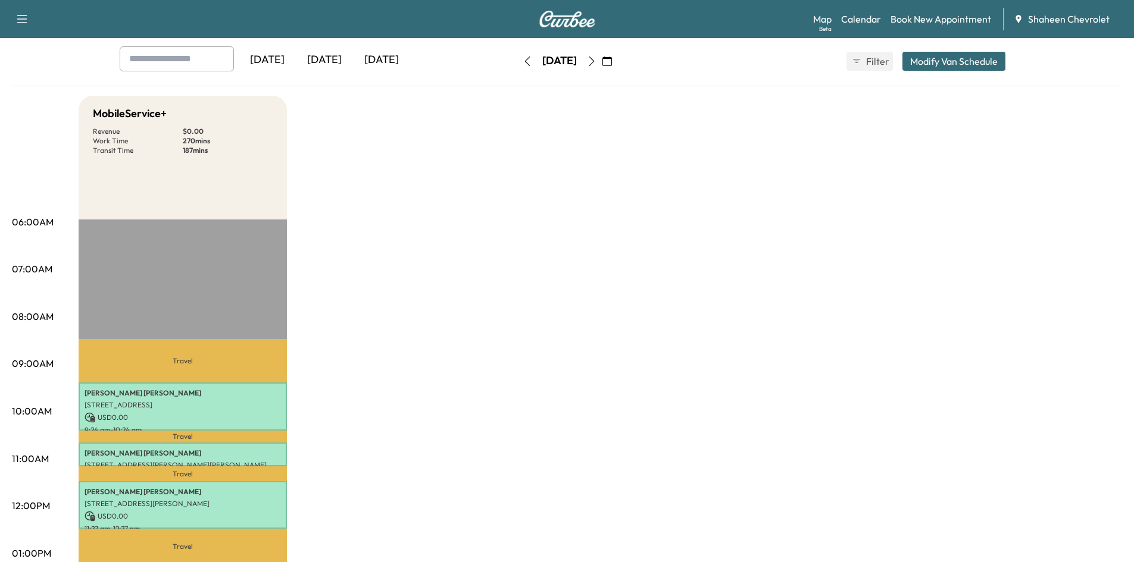
click at [596, 58] on icon "button" at bounding box center [592, 62] width 10 height 10
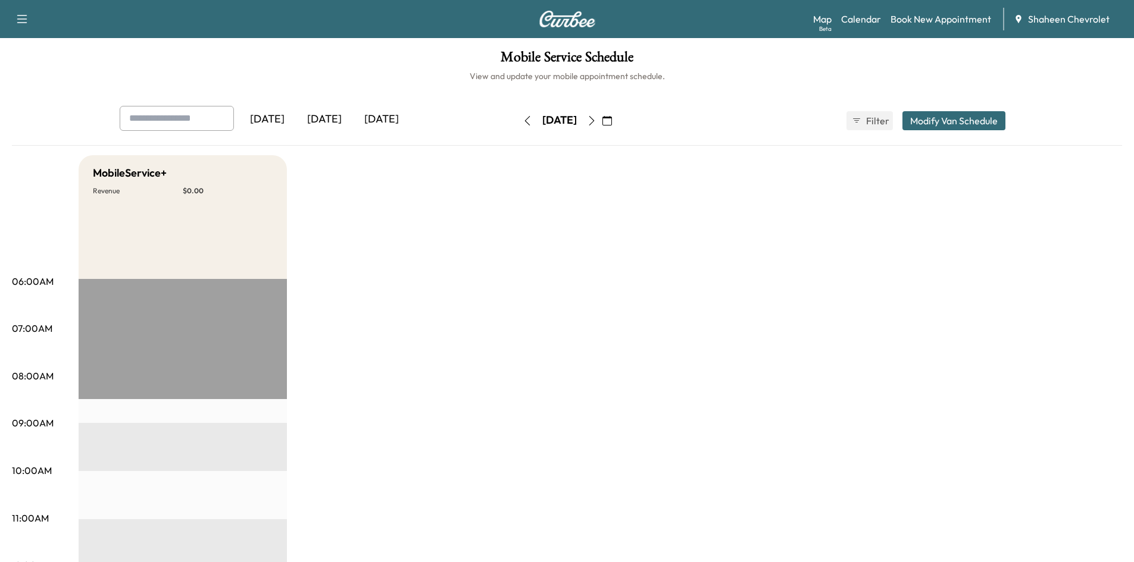
click at [523, 121] on icon "button" at bounding box center [528, 121] width 10 height 10
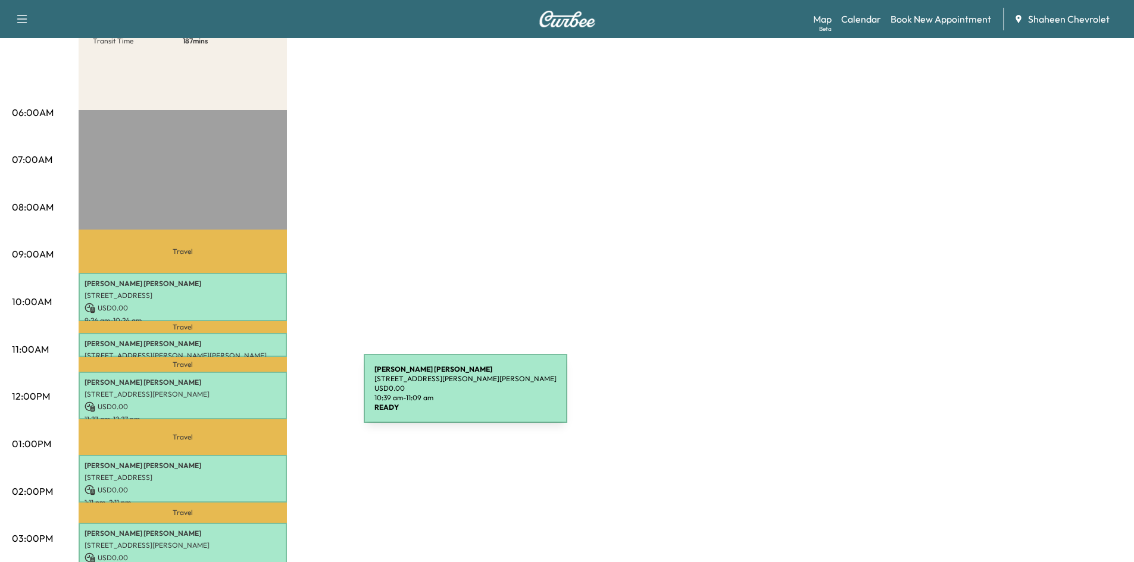
scroll to position [238, 0]
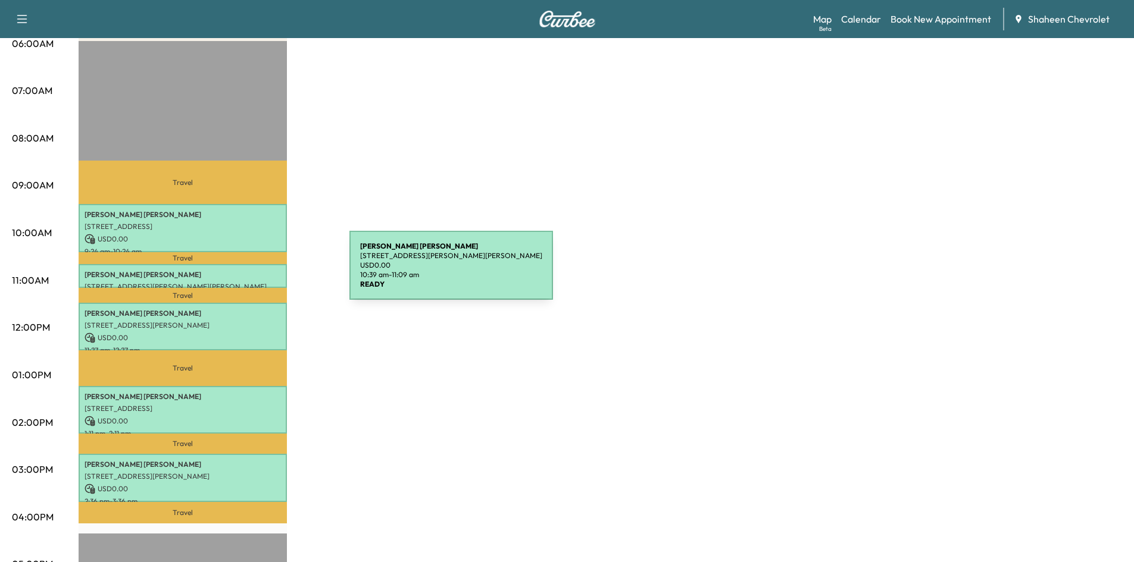
click at [260, 273] on p "[PERSON_NAME]" at bounding box center [183, 275] width 196 height 10
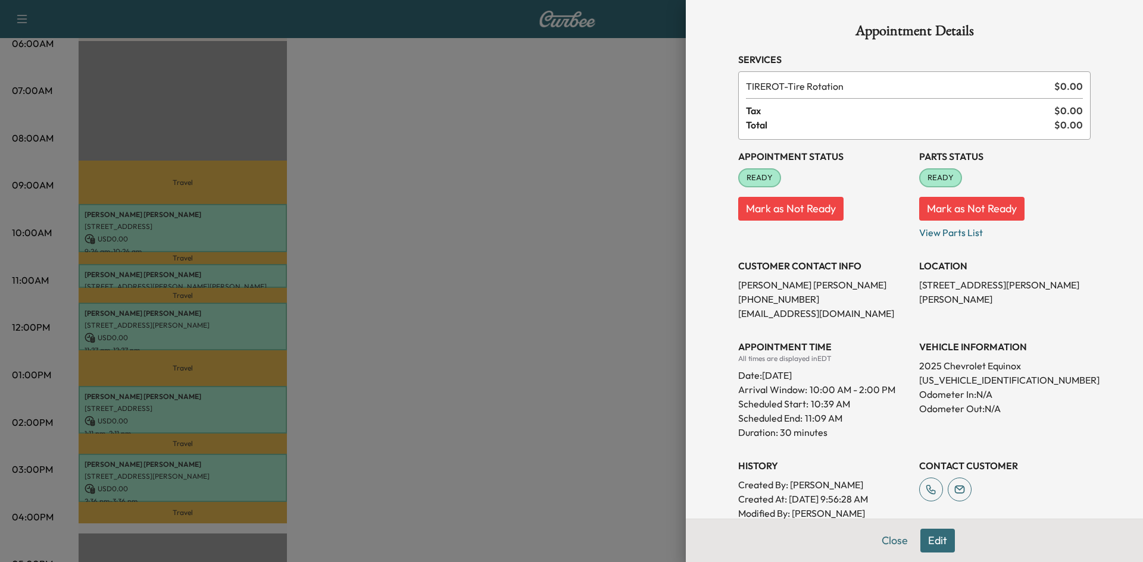
click at [653, 351] on div at bounding box center [571, 281] width 1143 height 562
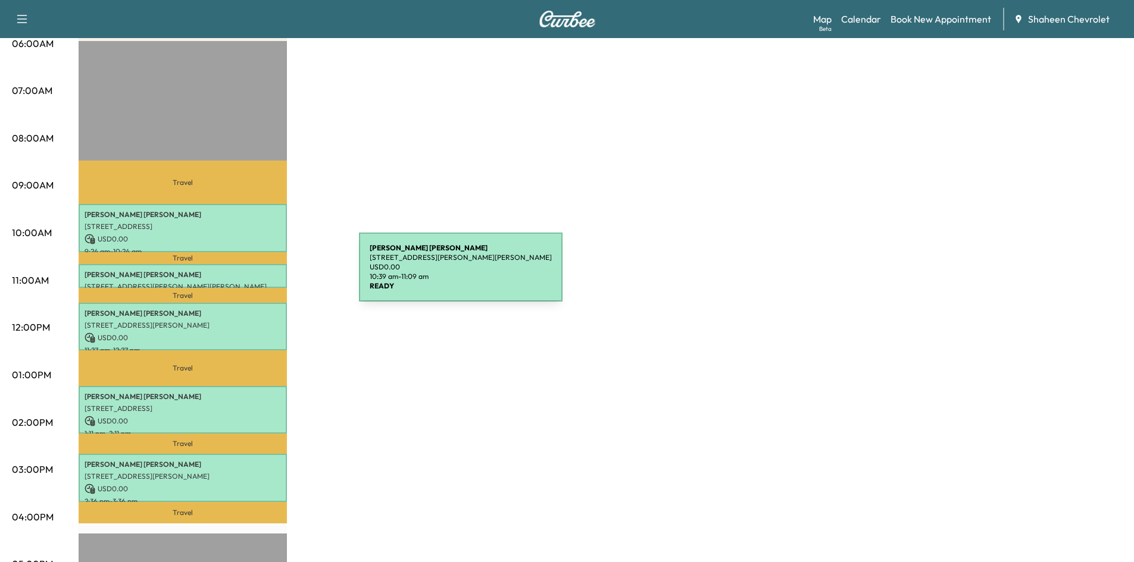
click at [270, 274] on p "[PERSON_NAME]" at bounding box center [183, 275] width 196 height 10
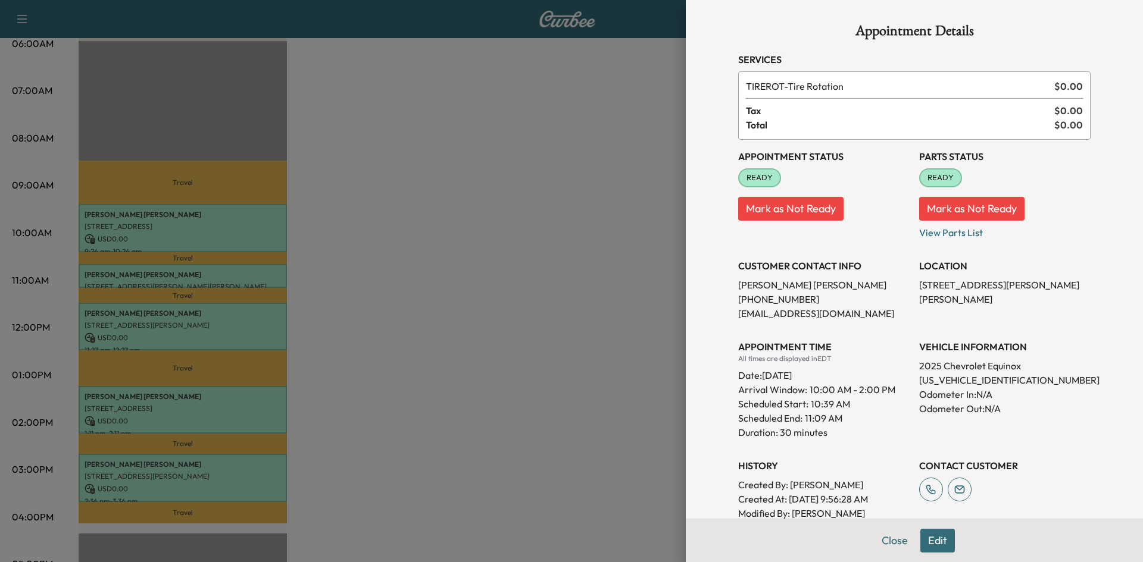
click at [568, 326] on div at bounding box center [571, 281] width 1143 height 562
